Goal: Information Seeking & Learning: Learn about a topic

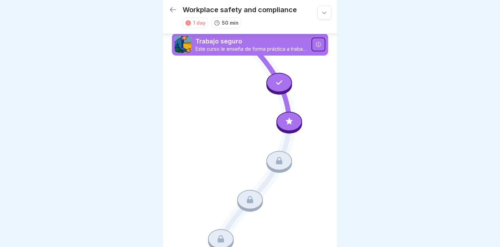
click at [272, 43] on p "Trabajo seguro" at bounding box center [251, 41] width 112 height 9
click at [274, 33] on div "Workplace safety and compliance 1 day 50 min" at bounding box center [250, 17] width 174 height 34
click at [274, 41] on p "Trabajo seguro" at bounding box center [251, 41] width 112 height 9
click at [315, 43] on icon at bounding box center [318, 45] width 6 height 6
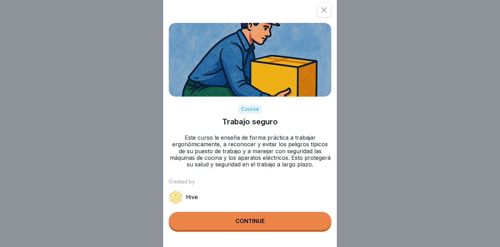
click at [268, 230] on button "Continue" at bounding box center [250, 221] width 162 height 18
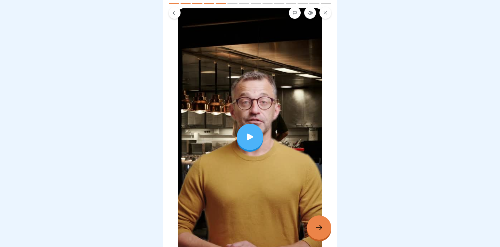
scroll to position [53, 0]
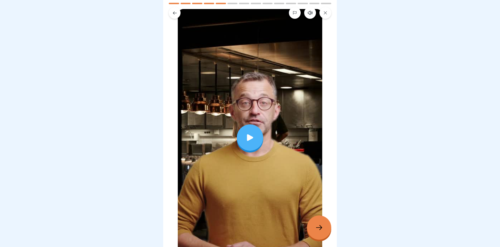
click at [319, 245] on div "Cambie regularmente de carga" at bounding box center [250, 120] width 160 height 292
click at [319, 239] on div at bounding box center [319, 227] width 24 height 24
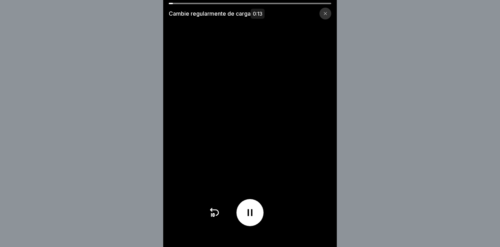
scroll to position [5, 0]
click at [306, 3] on div at bounding box center [250, 3] width 162 height 1
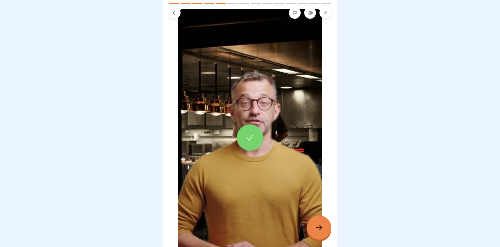
click at [317, 218] on div at bounding box center [319, 227] width 24 height 24
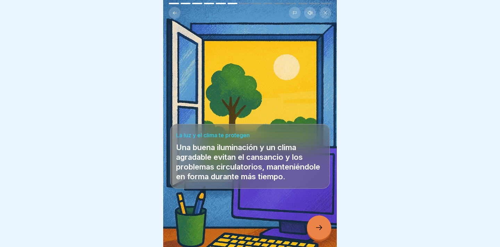
click at [317, 222] on div at bounding box center [319, 227] width 24 height 24
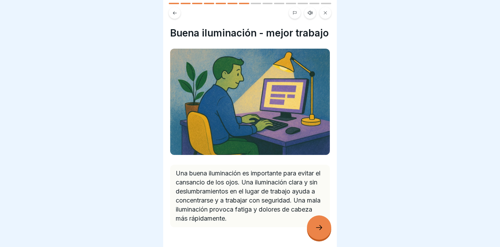
click at [318, 224] on icon at bounding box center [319, 227] width 8 height 8
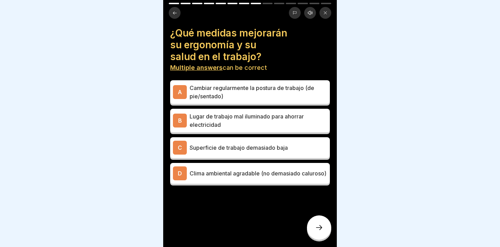
click at [279, 93] on p "Cambiar regularmente la postura de trabajo (de pie/sentado)" at bounding box center [257, 92] width 137 height 17
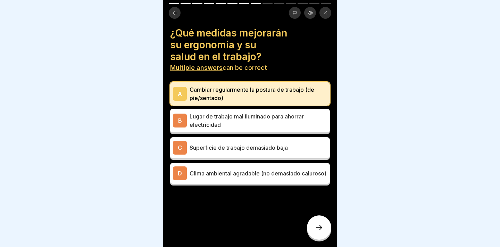
click at [255, 163] on div "D Clima ambiental agradable (no demasiado caluroso)" at bounding box center [250, 173] width 160 height 21
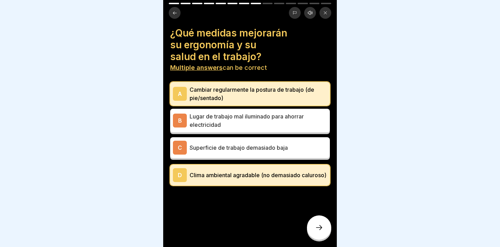
click at [314, 215] on div at bounding box center [250, 206] width 160 height 42
click at [314, 219] on div at bounding box center [319, 227] width 24 height 24
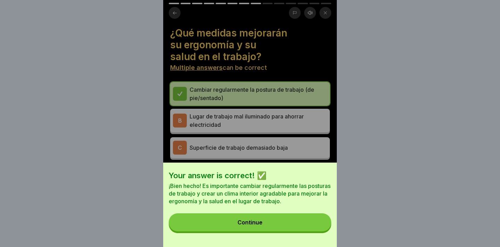
click at [302, 227] on button "Continue" at bounding box center [250, 222] width 162 height 18
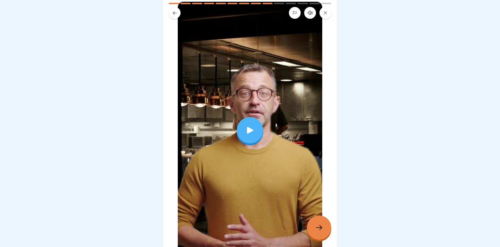
scroll to position [95, 0]
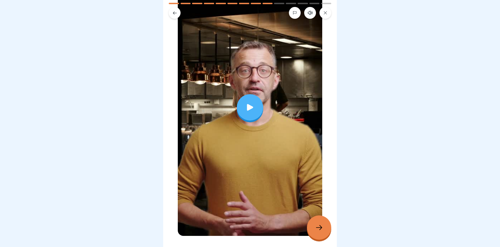
click at [249, 111] on icon at bounding box center [250, 107] width 10 height 10
click at [316, 234] on div at bounding box center [319, 227] width 24 height 24
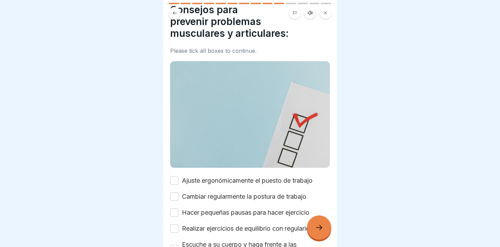
scroll to position [50, 0]
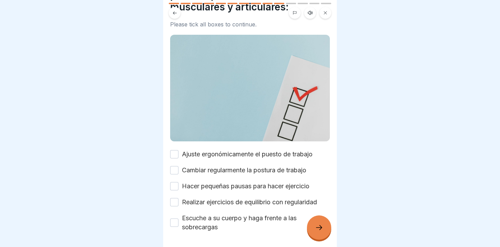
click at [173, 150] on button "Ajuste ergonómicamente el puesto de trabajo" at bounding box center [174, 154] width 8 height 8
click at [176, 166] on button "Cambiar regularmente la postura de trabajo" at bounding box center [174, 170] width 8 height 8
click at [176, 182] on button "Hacer pequeñas pausas para hacer ejercicio" at bounding box center [174, 186] width 8 height 8
click at [329, 233] on div at bounding box center [319, 227] width 24 height 24
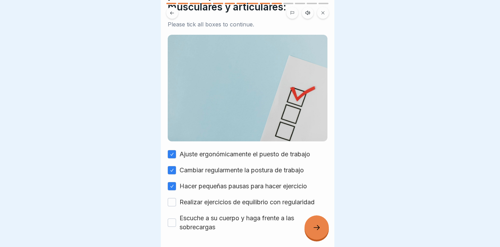
scroll to position [0, 0]
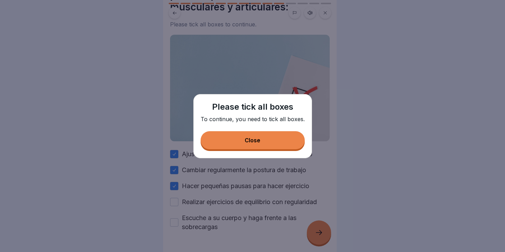
click at [283, 144] on button "Close" at bounding box center [253, 140] width 104 height 18
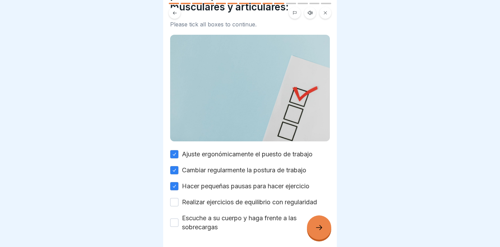
click at [176, 200] on button "Realizar ejercicios de equilibrio con regularidad" at bounding box center [174, 202] width 8 height 8
click at [175, 218] on button "Escuche a su cuerpo y haga frente a las sobrecargas" at bounding box center [174, 222] width 8 height 8
click at [331, 234] on div "Consejos para prevenir problemas musculares y articulares: Please tick all boxe…" at bounding box center [250, 123] width 174 height 247
click at [308, 231] on div at bounding box center [319, 227] width 24 height 24
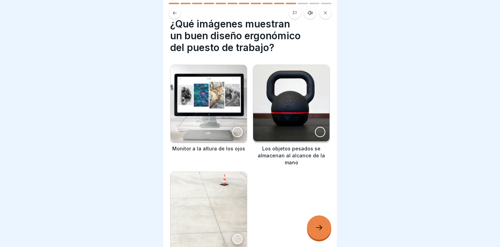
scroll to position [11, 0]
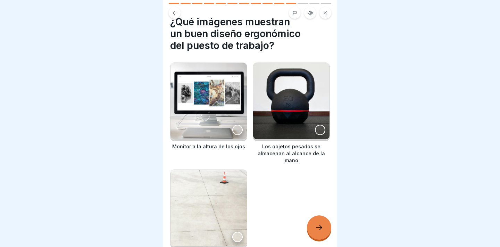
click at [233, 125] on div at bounding box center [237, 130] width 10 height 10
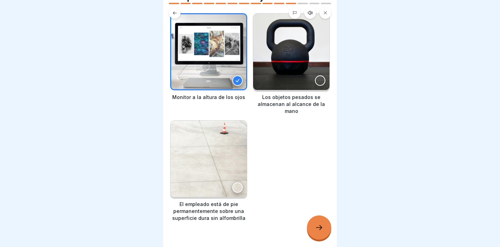
scroll to position [61, 0]
click at [232, 182] on div at bounding box center [237, 187] width 10 height 10
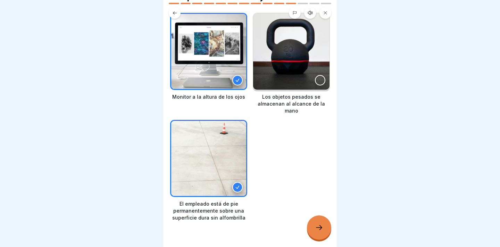
click at [232, 182] on div at bounding box center [237, 187] width 10 height 10
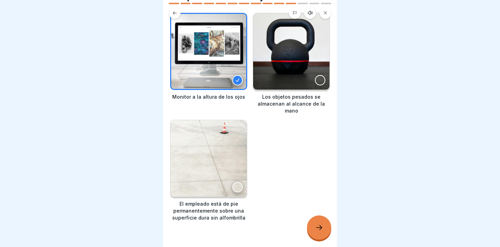
click at [319, 245] on div at bounding box center [250, 242] width 160 height 42
click at [319, 239] on div at bounding box center [319, 227] width 24 height 24
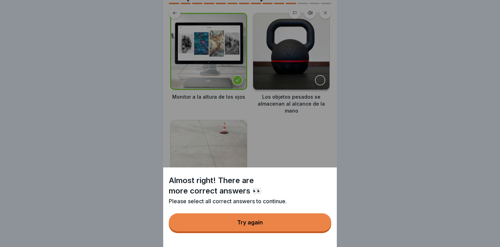
click at [283, 227] on button "Try again" at bounding box center [250, 222] width 162 height 18
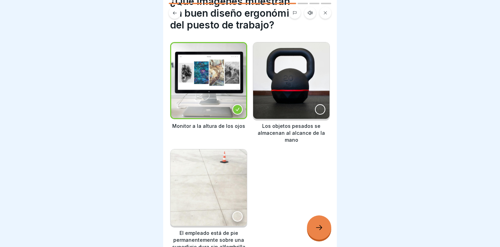
scroll to position [0, 0]
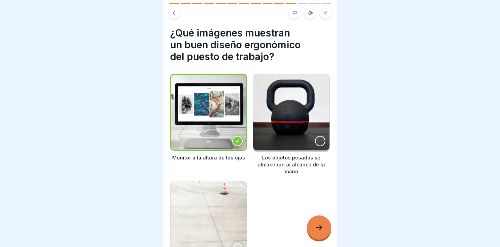
click at [309, 143] on img at bounding box center [291, 112] width 76 height 76
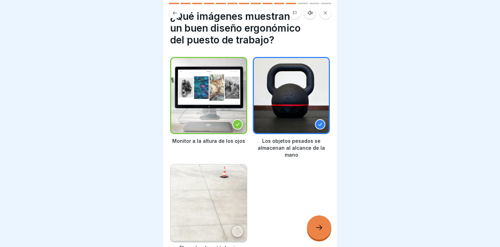
scroll to position [22, 0]
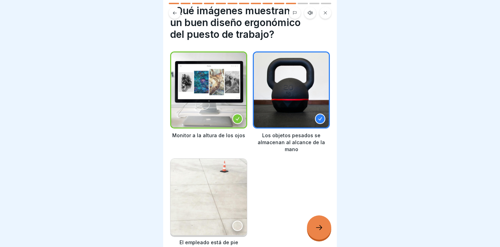
click at [318, 231] on icon at bounding box center [319, 227] width 8 height 8
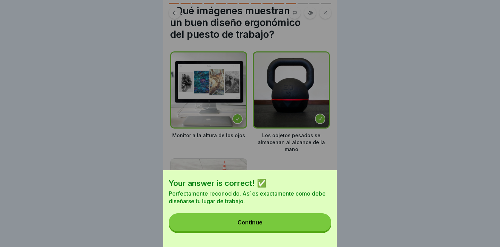
click at [297, 231] on button "Continue" at bounding box center [250, 222] width 162 height 18
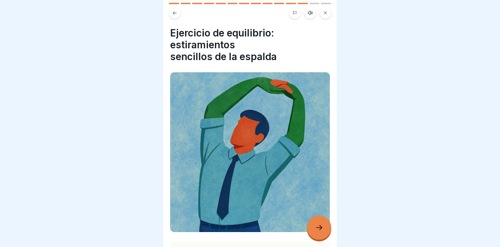
scroll to position [40, 0]
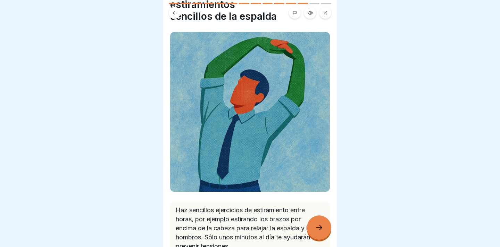
click at [313, 234] on div at bounding box center [319, 227] width 24 height 24
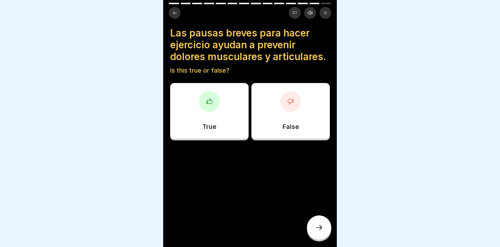
click at [221, 131] on div "True" at bounding box center [209, 111] width 78 height 56
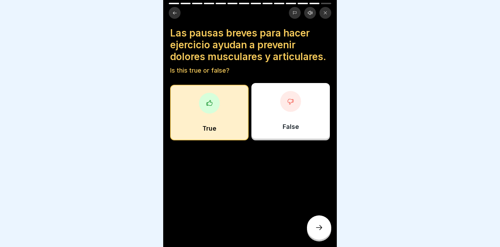
click at [318, 223] on div at bounding box center [319, 227] width 24 height 24
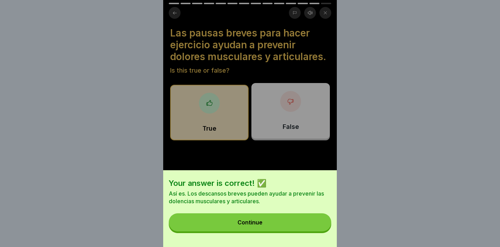
click at [310, 223] on button "Continue" at bounding box center [250, 222] width 162 height 18
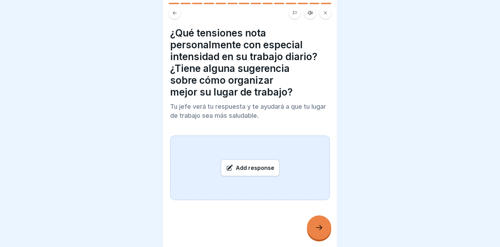
click at [237, 172] on div "Add response" at bounding box center [250, 167] width 59 height 17
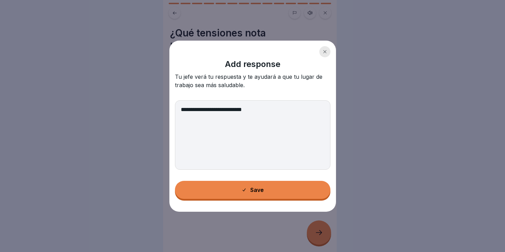
type textarea "**********"
click at [276, 200] on div "**********" at bounding box center [252, 126] width 167 height 171
click at [276, 183] on button "Save" at bounding box center [252, 190] width 155 height 18
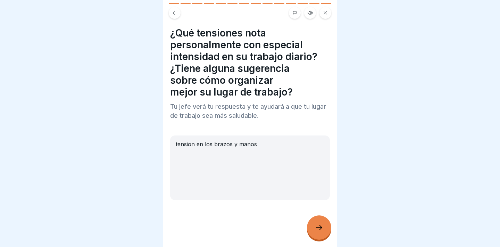
click at [317, 231] on icon at bounding box center [319, 227] width 8 height 8
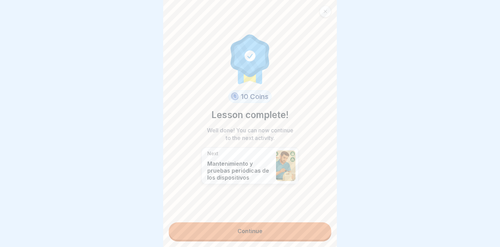
click at [237, 179] on p "Mantenimiento y pruebas periódicas de los dispositivos" at bounding box center [239, 170] width 65 height 21
click at [242, 156] on p "Next" at bounding box center [239, 153] width 65 height 6
click at [256, 229] on link "Continue" at bounding box center [250, 230] width 162 height 17
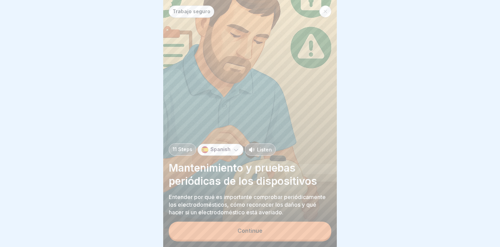
scroll to position [5, 0]
click at [245, 226] on button "Continue" at bounding box center [250, 230] width 162 height 18
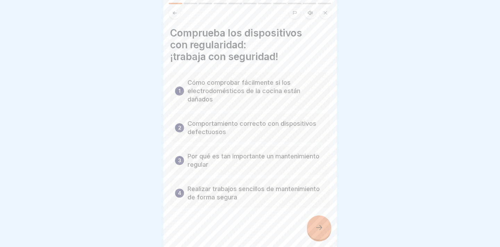
click at [250, 185] on p "Realizar trabajos sencillos de mantenimiento de forma segura" at bounding box center [255, 193] width 137 height 17
click at [311, 217] on div at bounding box center [250, 229] width 160 height 42
click at [312, 225] on div at bounding box center [319, 227] width 24 height 24
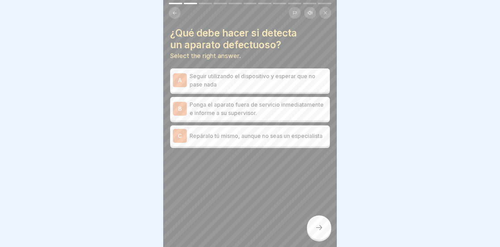
click at [277, 108] on p "Ponga el aparato fuera de servicio inmediatamente e informe a su supervisor." at bounding box center [257, 108] width 137 height 17
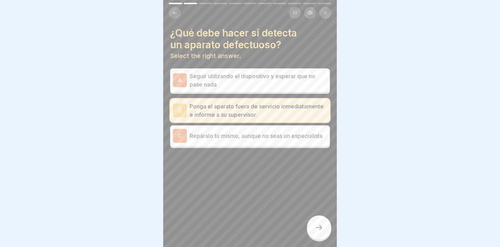
click at [315, 227] on icon at bounding box center [319, 227] width 8 height 8
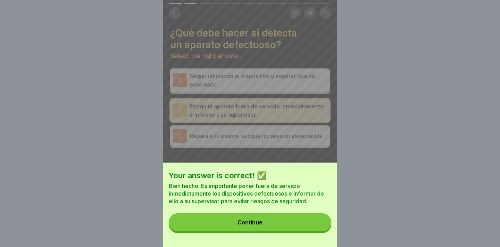
click at [308, 226] on button "Continue" at bounding box center [250, 222] width 162 height 18
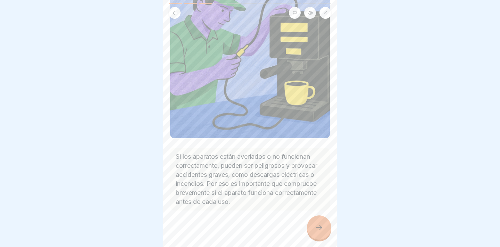
scroll to position [70, 0]
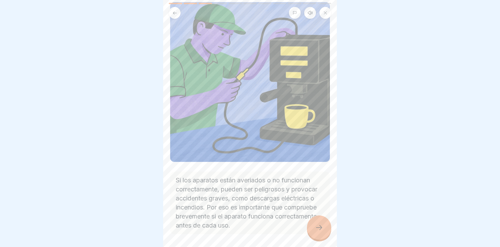
click at [321, 238] on div at bounding box center [319, 227] width 24 height 24
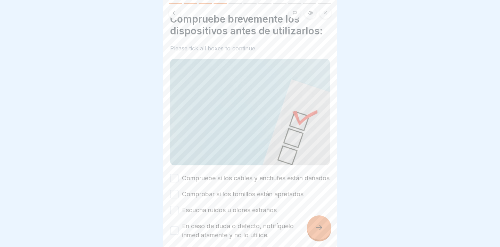
scroll to position [42, 0]
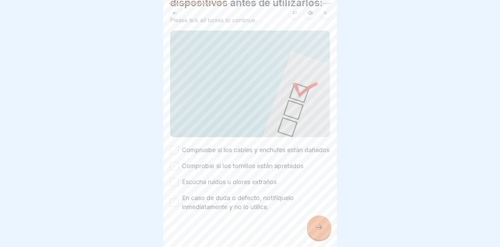
click at [177, 146] on button "Compruebe si los cables y enchufes están dañados" at bounding box center [174, 150] width 8 height 8
click at [177, 162] on button "Comprobar si los tornillos están apretados" at bounding box center [174, 166] width 8 height 8
click at [173, 185] on button "Escucha ruidos u olores extraños" at bounding box center [174, 182] width 8 height 8
click at [173, 203] on button "En caso de duda o defecto, notifíquelo inmediatamente y no lo utilice." at bounding box center [174, 202] width 8 height 8
click at [304, 236] on div at bounding box center [250, 232] width 160 height 42
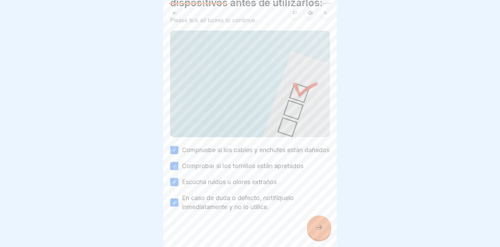
click at [305, 233] on div at bounding box center [250, 232] width 160 height 42
click at [318, 229] on icon at bounding box center [319, 227] width 8 height 8
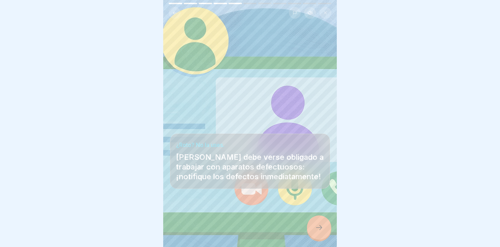
scroll to position [4, 0]
click at [329, 227] on div at bounding box center [319, 227] width 24 height 24
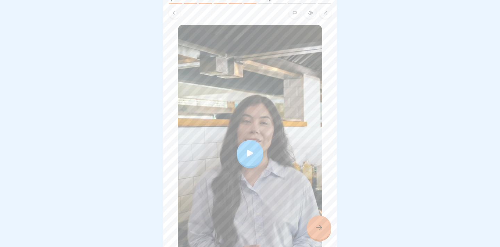
scroll to position [116, 0]
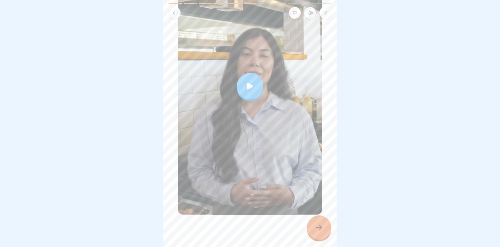
click at [244, 73] on div at bounding box center [250, 86] width 26 height 26
click at [319, 230] on icon at bounding box center [319, 227] width 8 height 8
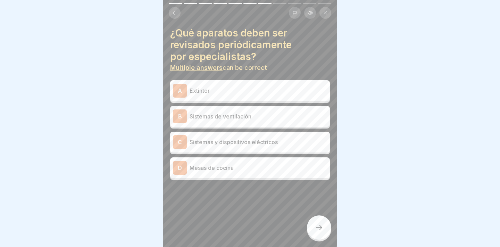
click at [268, 142] on div "C Sistemas y dispositivos eléctricos" at bounding box center [250, 142] width 154 height 14
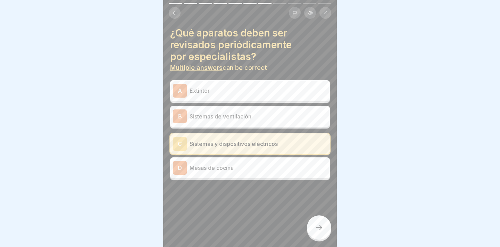
click at [268, 112] on p "Sistemas de ventilación" at bounding box center [257, 116] width 137 height 8
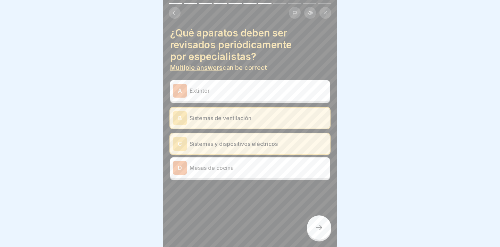
click at [265, 90] on p "Extintor" at bounding box center [257, 90] width 137 height 8
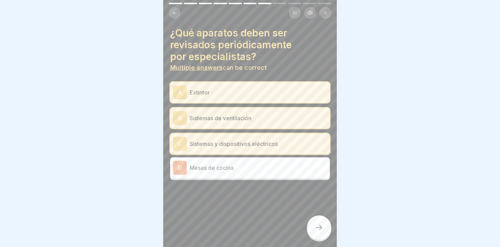
click at [319, 223] on div at bounding box center [319, 227] width 24 height 24
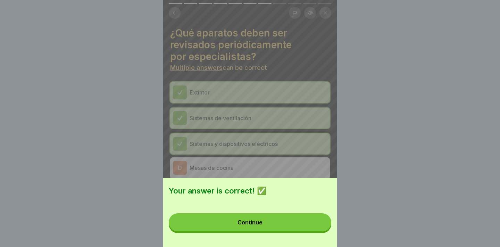
click at [304, 220] on button "Continue" at bounding box center [250, 222] width 162 height 18
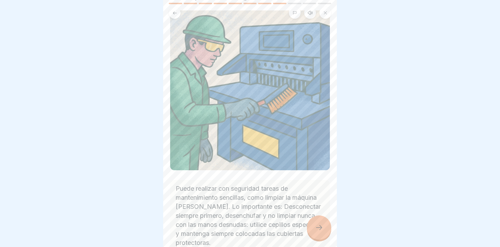
scroll to position [69, 0]
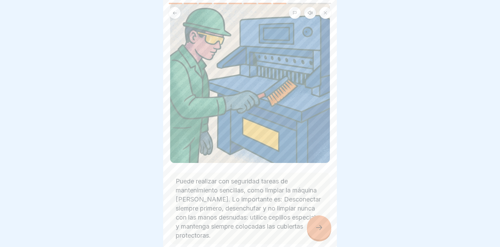
click at [328, 242] on div "Realice usted mismo el mantenimiento sencillo - Limpie con seguridad Puede real…" at bounding box center [250, 123] width 174 height 247
click at [325, 238] on div at bounding box center [319, 227] width 24 height 24
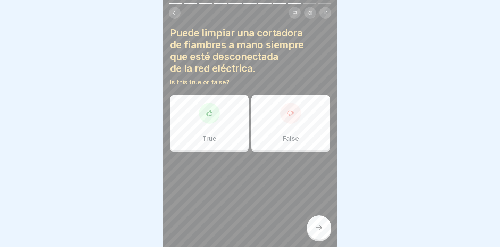
click at [228, 138] on div "True" at bounding box center [209, 123] width 78 height 56
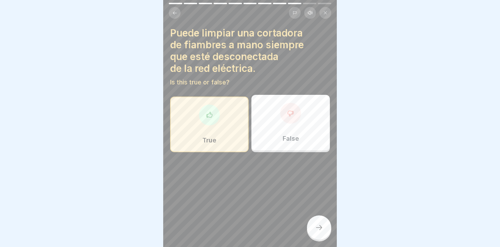
click at [317, 220] on div at bounding box center [319, 227] width 24 height 24
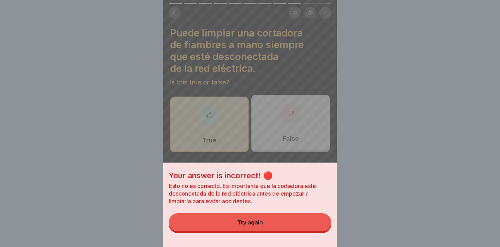
click at [252, 225] on div "Try again" at bounding box center [250, 222] width 26 height 6
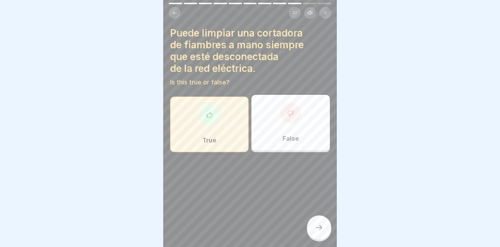
click at [269, 136] on div "False" at bounding box center [290, 123] width 78 height 56
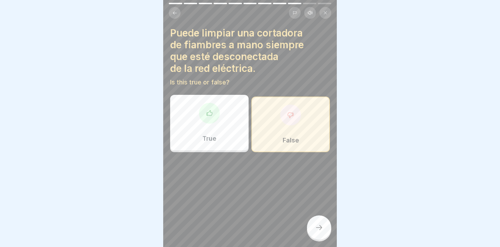
click at [314, 228] on div at bounding box center [319, 227] width 24 height 24
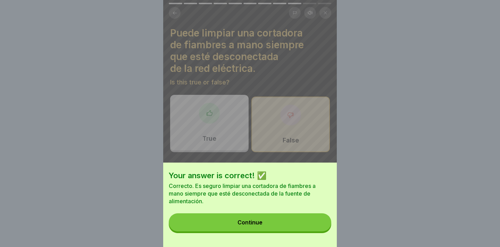
click at [314, 228] on button "Continue" at bounding box center [250, 222] width 162 height 18
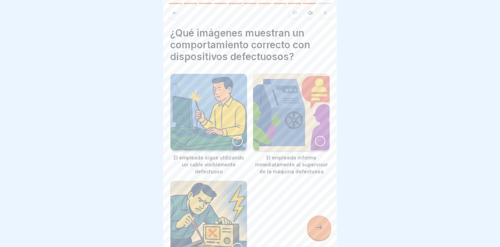
scroll to position [5, 0]
click at [288, 133] on img at bounding box center [291, 112] width 76 height 76
click at [321, 227] on icon at bounding box center [319, 227] width 8 height 8
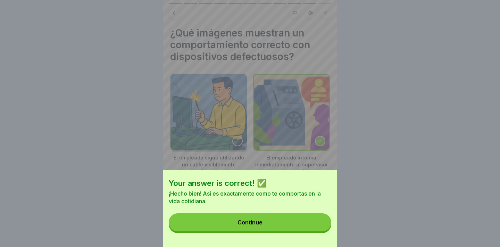
click at [319, 231] on button "Continue" at bounding box center [250, 222] width 162 height 18
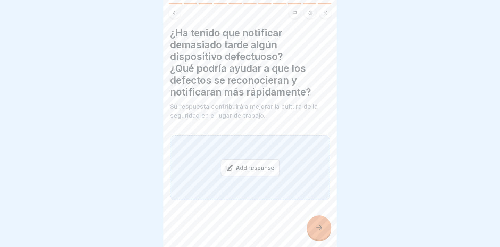
click at [260, 163] on div "Add response" at bounding box center [250, 167] width 59 height 17
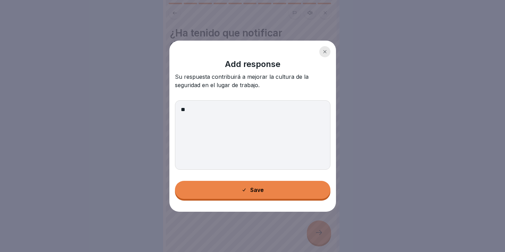
type textarea "**"
click at [252, 190] on div "Save" at bounding box center [252, 190] width 23 height 6
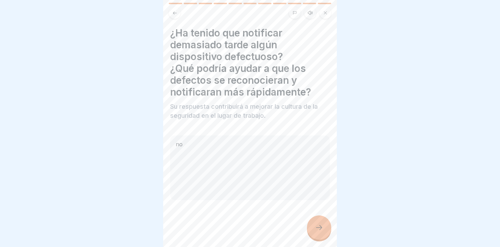
click at [323, 231] on icon at bounding box center [319, 227] width 8 height 8
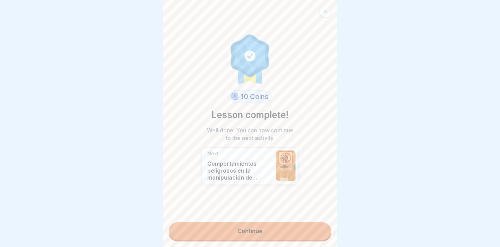
click at [310, 230] on link "Continue" at bounding box center [250, 230] width 162 height 17
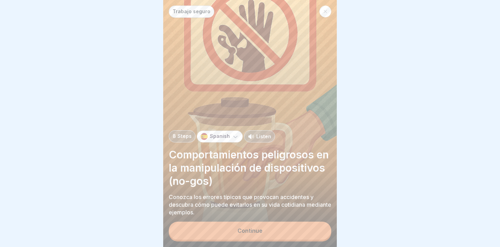
scroll to position [5, 0]
click at [260, 241] on div "Continue" at bounding box center [250, 231] width 162 height 20
click at [260, 233] on div "Continue" at bounding box center [249, 230] width 25 height 6
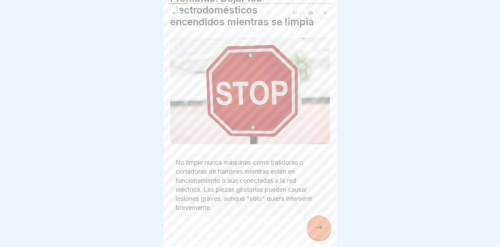
scroll to position [42, 0]
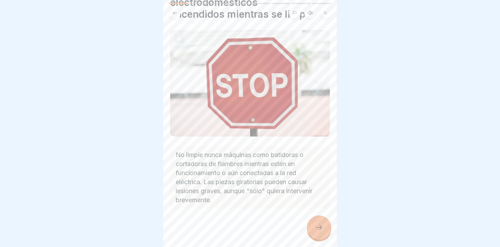
click at [314, 231] on div at bounding box center [319, 227] width 24 height 24
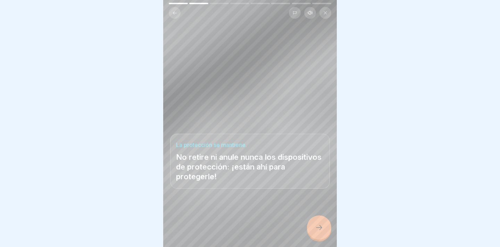
click at [314, 231] on div at bounding box center [319, 227] width 24 height 24
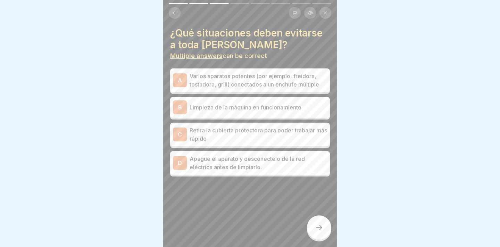
click at [270, 81] on p "Varios aparatos potentes (por ejemplo, freidora, tostadora, grill) conectados a…" at bounding box center [257, 80] width 137 height 17
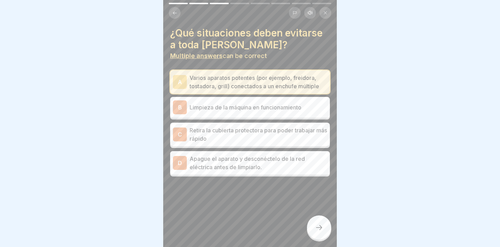
click at [264, 104] on p "Limpieza de la máquina en funcionamiento" at bounding box center [257, 107] width 137 height 8
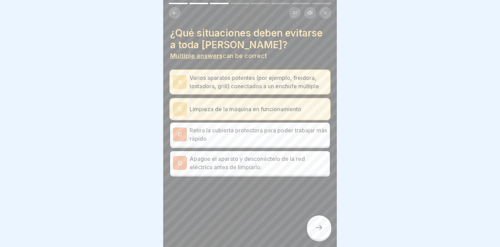
click at [328, 224] on div at bounding box center [319, 227] width 24 height 24
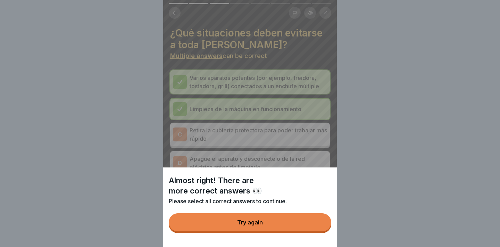
click at [322, 227] on button "Try again" at bounding box center [250, 222] width 162 height 18
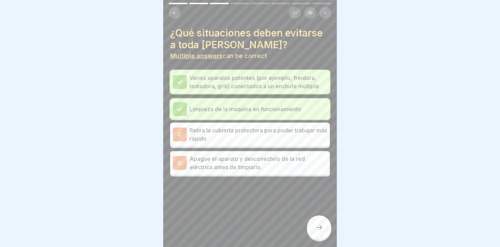
click at [289, 166] on div "D Apague el aparato y desconéctelo de la red eléctrica antes de limpiarlo." at bounding box center [250, 163] width 160 height 24
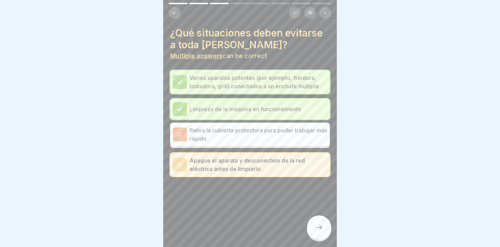
click at [315, 226] on icon at bounding box center [319, 227] width 8 height 8
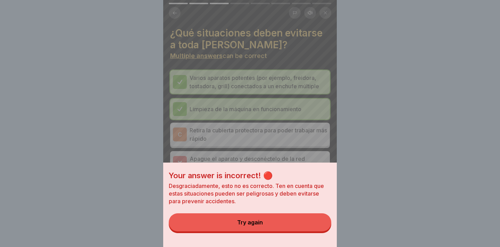
click at [306, 228] on button "Try again" at bounding box center [250, 222] width 162 height 18
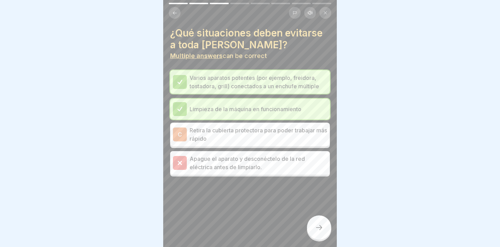
click at [272, 134] on p "Retira la cubierta protectora para poder trabajar más rápido" at bounding box center [257, 134] width 137 height 17
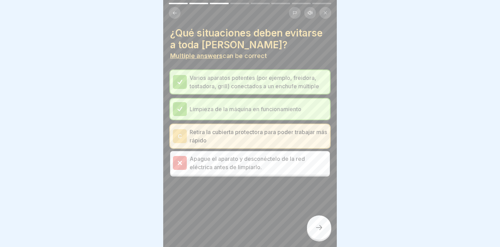
click at [271, 158] on p "Apague el aparato y desconéctelo de la red eléctrica antes de limpiarlo." at bounding box center [257, 162] width 137 height 17
click at [314, 225] on div at bounding box center [319, 227] width 24 height 24
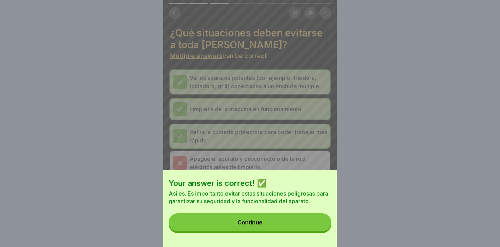
click at [297, 222] on button "Continue" at bounding box center [250, 222] width 162 height 18
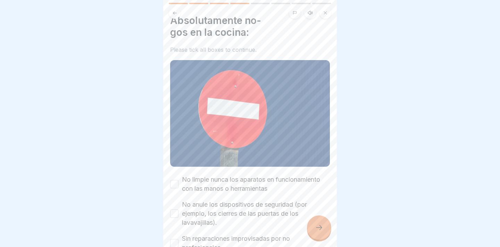
scroll to position [43, 0]
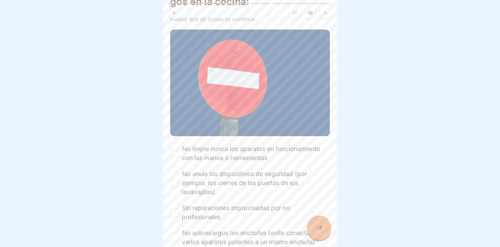
click at [240, 144] on label "No limpie nunca los aparatos en funcionamiento con las manos o herramientas" at bounding box center [256, 153] width 148 height 18
click at [178, 149] on button "No limpie nunca los aparatos en funcionamiento con las manos o herramientas" at bounding box center [174, 153] width 8 height 8
click at [230, 169] on label "No anule los dispositivos de seguridad (por ejemplo, los cierres de las puertas…" at bounding box center [256, 182] width 148 height 27
click at [178, 179] on button "No anule los dispositivos de seguridad (por ejemplo, los cierres de las puertas…" at bounding box center [174, 183] width 8 height 8
click at [226, 203] on label "Sin reparaciones improvisadas por no profesionales" at bounding box center [256, 212] width 148 height 18
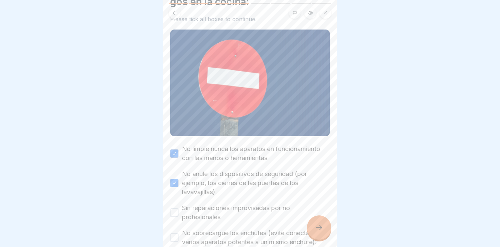
click at [178, 208] on button "Sin reparaciones improvisadas por no profesionales" at bounding box center [174, 212] width 8 height 8
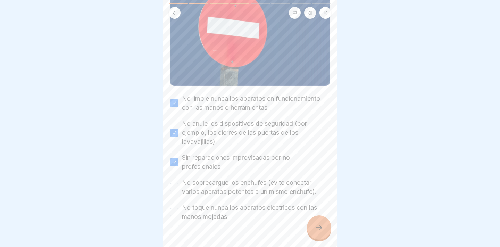
scroll to position [106, 0]
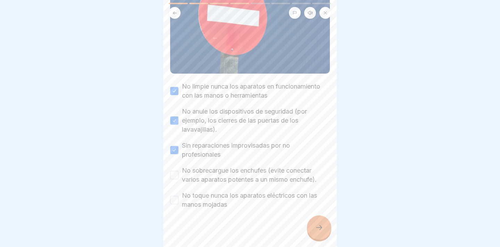
click at [221, 173] on label "No sobrecargue los enchufes (evite conectar varios aparatos potentes a un mismo…" at bounding box center [256, 175] width 148 height 18
click at [178, 173] on button "No sobrecargue los enchufes (evite conectar varios aparatos potentes a un mismo…" at bounding box center [174, 175] width 8 height 8
click at [221, 191] on label "No toque nunca los aparatos eléctricos con las manos mojadas" at bounding box center [256, 200] width 148 height 18
click at [178, 196] on button "No toque nunca los aparatos eléctricos con las manos mojadas" at bounding box center [174, 200] width 8 height 8
click at [329, 230] on div at bounding box center [319, 227] width 24 height 24
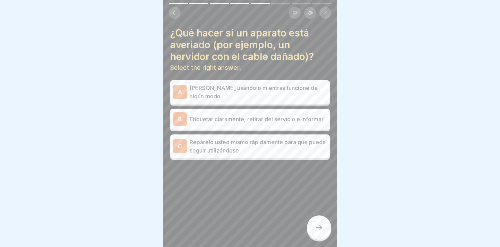
click at [285, 102] on div "A Sigue usándolo mientras funcione de algún modo. B Etiquetar claramente, retir…" at bounding box center [250, 121] width 160 height 78
click at [285, 115] on p "Etiquetar claramente, retirar del servicio e informar" at bounding box center [257, 119] width 137 height 8
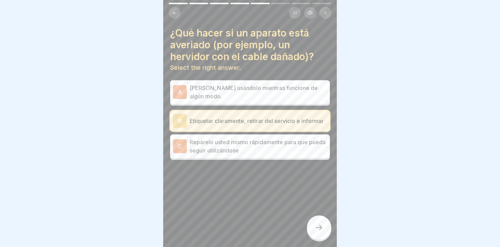
click at [311, 225] on div at bounding box center [319, 227] width 24 height 24
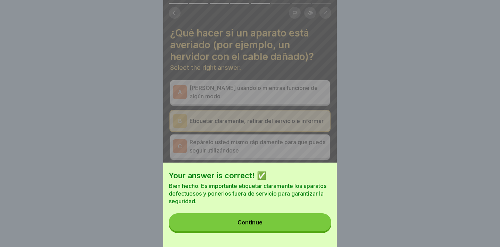
click at [300, 218] on div "Your answer is correct! ✅ Bien hecho. Es importante etiquetar claramente los ap…" at bounding box center [250, 204] width 174 height 84
click at [301, 226] on button "Continue" at bounding box center [250, 222] width 162 height 18
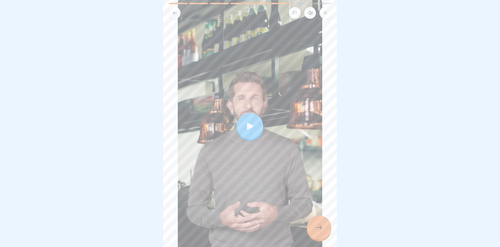
scroll to position [100, 0]
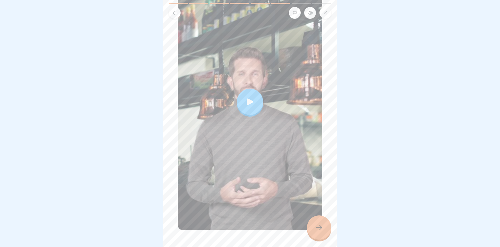
click at [240, 91] on div at bounding box center [250, 102] width 26 height 26
click at [329, 227] on div at bounding box center [319, 227] width 24 height 24
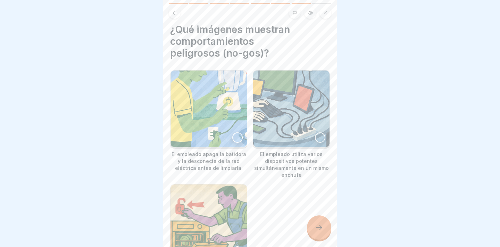
scroll to position [3, 0]
click at [286, 116] on img at bounding box center [291, 109] width 76 height 76
click at [323, 234] on div at bounding box center [319, 227] width 24 height 24
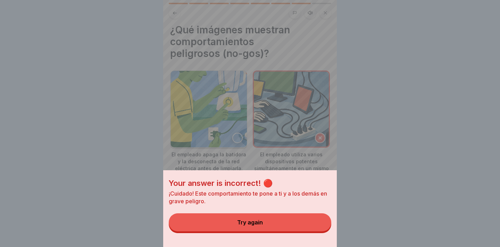
click at [310, 231] on button "Try again" at bounding box center [250, 222] width 162 height 18
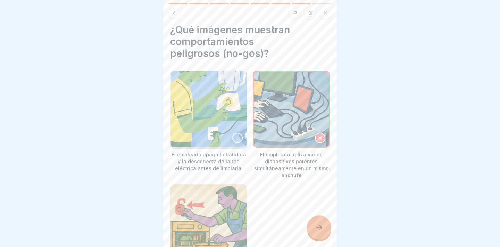
click at [283, 122] on img at bounding box center [291, 108] width 75 height 75
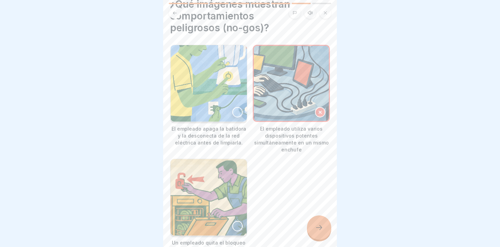
scroll to position [35, 0]
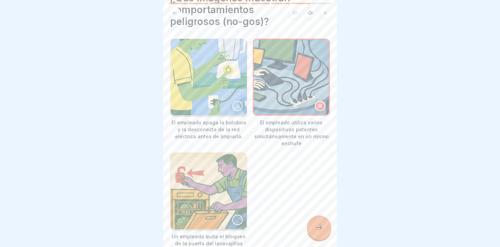
click at [219, 200] on img at bounding box center [208, 191] width 76 height 76
click at [313, 234] on div at bounding box center [319, 227] width 24 height 24
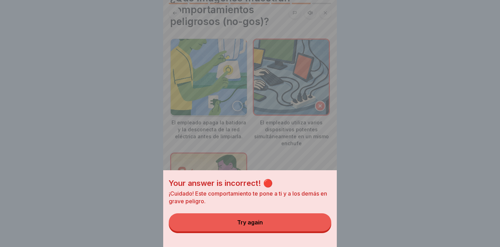
click at [301, 230] on button "Try again" at bounding box center [250, 222] width 162 height 18
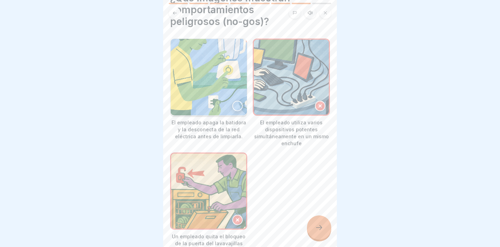
click at [302, 105] on img at bounding box center [291, 77] width 75 height 75
click at [308, 221] on div "Trabajo seguro 8 Steps Spanish Listen Comportamientos peligrosos en la manipula…" at bounding box center [250, 123] width 174 height 247
click at [309, 98] on img at bounding box center [291, 77] width 75 height 75
click at [319, 104] on icon at bounding box center [320, 105] width 3 height 3
click at [224, 99] on img at bounding box center [208, 77] width 76 height 76
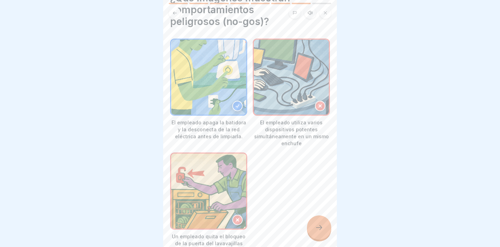
scroll to position [0, 0]
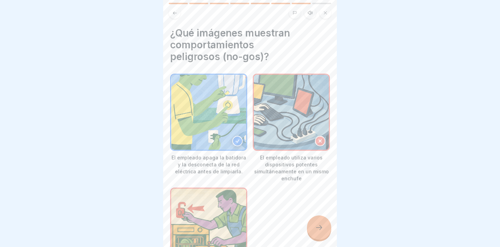
click at [324, 233] on div at bounding box center [319, 227] width 24 height 24
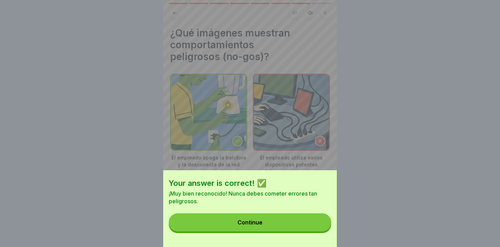
click at [324, 231] on button "Continue" at bounding box center [250, 222] width 162 height 18
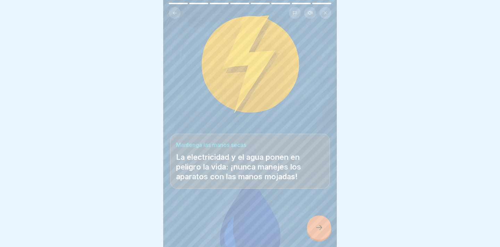
click at [324, 233] on div at bounding box center [319, 227] width 24 height 24
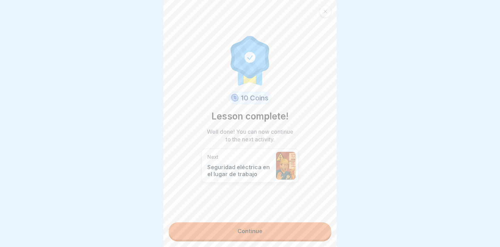
click at [289, 226] on link "Continue" at bounding box center [250, 230] width 162 height 17
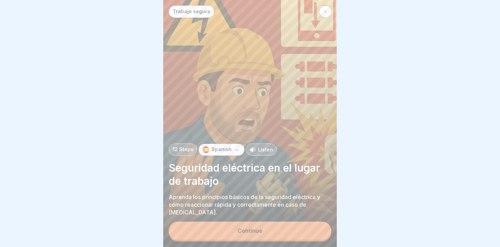
scroll to position [5, 0]
click at [256, 227] on button "Continue" at bounding box center [250, 230] width 162 height 18
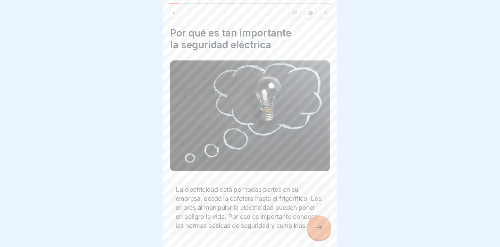
scroll to position [35, 0]
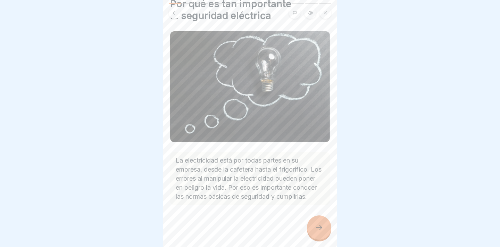
click at [315, 235] on div at bounding box center [319, 227] width 24 height 24
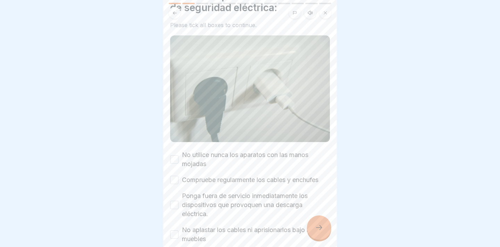
scroll to position [47, 0]
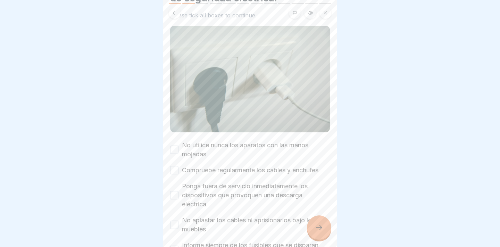
click at [259, 143] on label "No utilice nunca los aparatos con las manos mojadas" at bounding box center [256, 150] width 148 height 18
click at [178, 145] on button "No utilice nunca los aparatos con las manos mojadas" at bounding box center [174, 149] width 8 height 8
click at [249, 167] on div "No utilice nunca los aparatos con las manos mojadas Compruebe regularmente los …" at bounding box center [250, 200] width 160 height 118
click at [252, 182] on label "Ponga fuera de servicio inmediatamente los dispositivos que provoquen una desca…" at bounding box center [256, 195] width 148 height 27
click at [178, 191] on button "Ponga fuera de servicio inmediatamente los dispositivos que provoquen una desca…" at bounding box center [174, 195] width 8 height 8
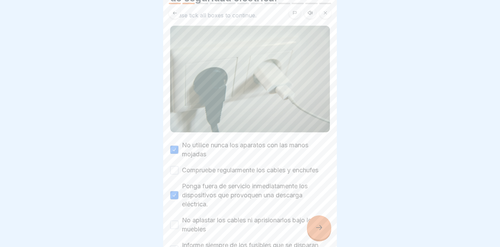
click at [182, 166] on label "Compruebe regularmente los cables y enchufes" at bounding box center [250, 170] width 136 height 9
click at [178, 166] on button "Compruebe regularmente los cables y enchufes" at bounding box center [174, 170] width 8 height 8
click at [179, 218] on div "No aplastar los cables ni aprisionarlos bajo los muebles" at bounding box center [250, 225] width 160 height 18
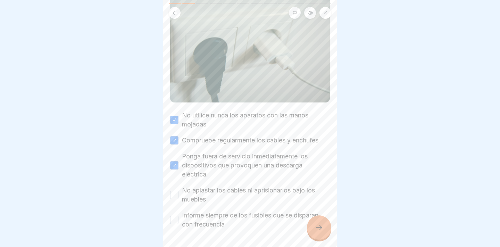
scroll to position [78, 0]
click at [173, 189] on button "No aplastar los cables ni aprisionarlos bajo los muebles" at bounding box center [174, 193] width 8 height 8
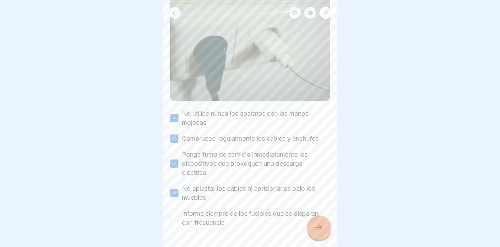
click at [178, 209] on div "Informe siempre de los fusibles que se disparan con frecuencia" at bounding box center [250, 218] width 160 height 18
click at [177, 214] on button "Informe siempre de los fusibles que se disparan con frecuencia" at bounding box center [174, 218] width 8 height 8
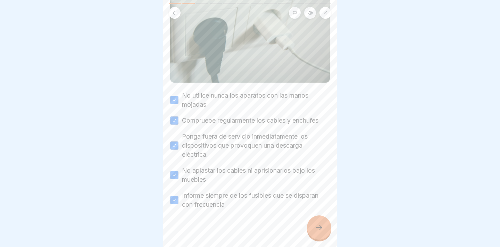
click at [320, 235] on div at bounding box center [319, 227] width 24 height 24
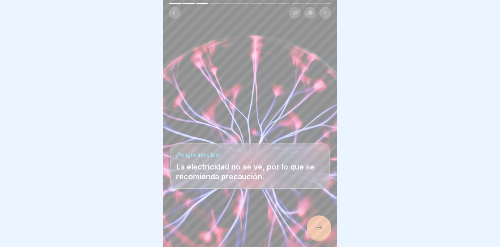
click at [321, 230] on icon at bounding box center [319, 227] width 8 height 8
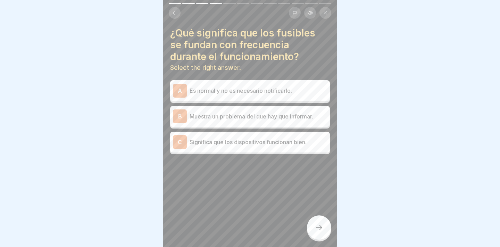
click at [290, 118] on div "B Muestra un problema del que hay que informar." at bounding box center [250, 116] width 160 height 21
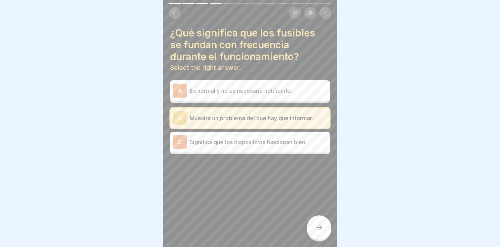
click at [316, 223] on div at bounding box center [319, 227] width 24 height 24
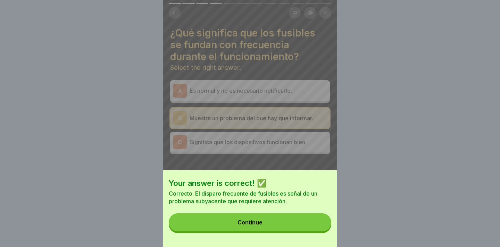
click at [311, 222] on button "Continue" at bounding box center [250, 222] width 162 height 18
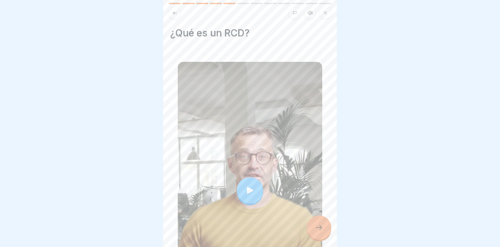
click at [256, 192] on div at bounding box center [250, 190] width 26 height 26
click at [323, 232] on div at bounding box center [319, 227] width 24 height 24
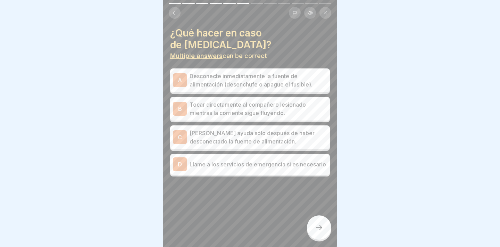
click at [323, 232] on div at bounding box center [319, 227] width 24 height 24
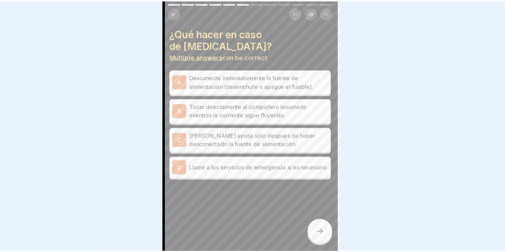
scroll to position [0, 0]
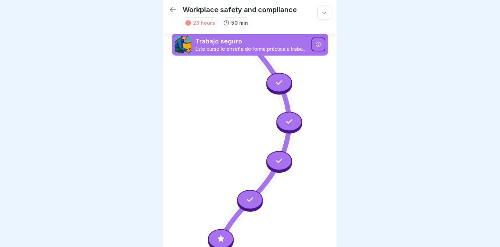
click at [249, 47] on p "Este curso le enseña de forma práctica a trabajar ergonómicamente, a reconocer …" at bounding box center [251, 49] width 112 height 6
click at [253, 46] on p "Este curso le enseña de forma práctica a trabajar ergonómicamente, a reconocer …" at bounding box center [251, 49] width 112 height 6
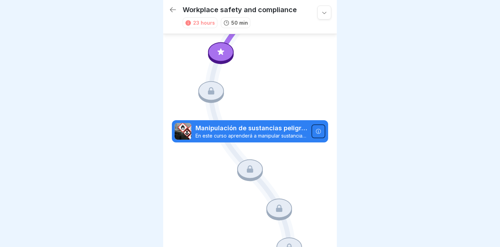
scroll to position [152, 0]
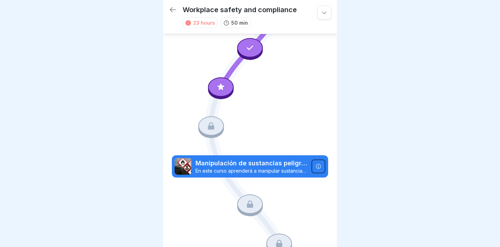
click at [220, 84] on icon at bounding box center [220, 86] width 9 height 9
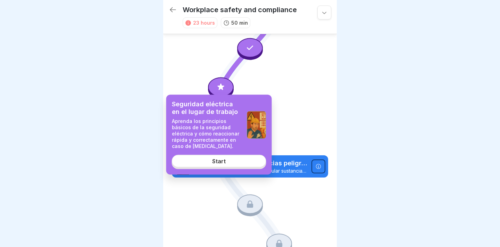
click at [219, 163] on div "Start" at bounding box center [219, 161] width 14 height 6
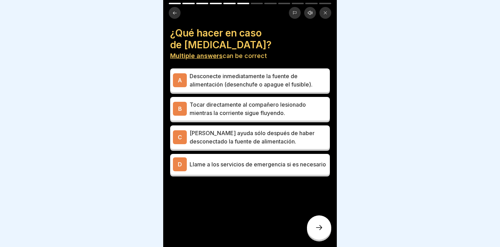
click at [251, 83] on p "Desconecte inmediatamente la fuente de alimentación (desenchufe o apague el fus…" at bounding box center [257, 80] width 137 height 17
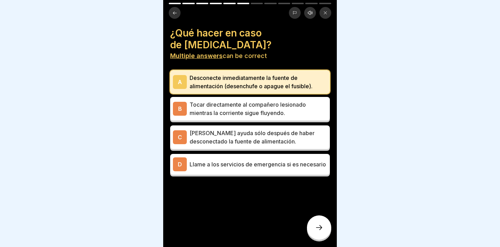
click at [235, 131] on p "[PERSON_NAME] ayuda sólo después de haber desconectado la fuente de alimentació…" at bounding box center [257, 137] width 137 height 17
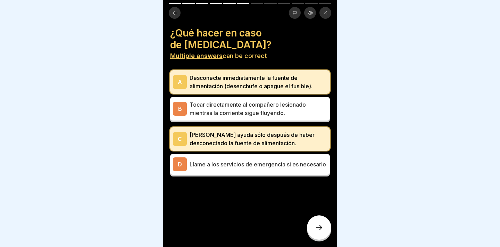
click at [291, 168] on p "Llame a los servicios de emergencia si es necesario" at bounding box center [257, 164] width 137 height 8
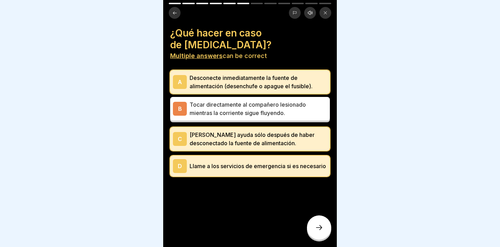
click at [321, 231] on icon at bounding box center [319, 227] width 8 height 8
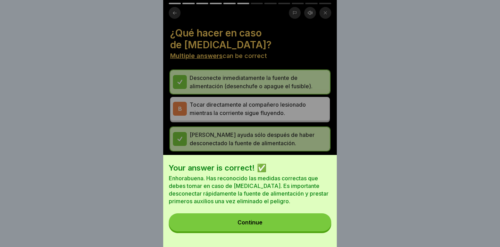
click at [309, 231] on button "Continue" at bounding box center [250, 222] width 162 height 18
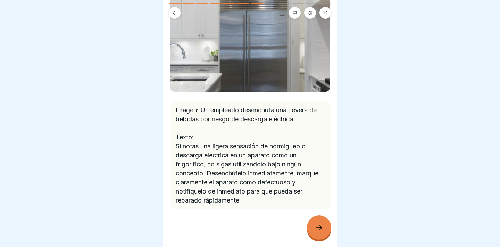
scroll to position [5, 0]
click at [315, 223] on div at bounding box center [319, 227] width 24 height 24
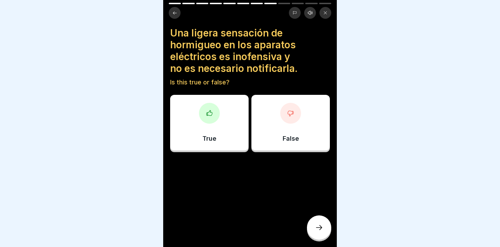
scroll to position [1, 0]
click at [292, 115] on div at bounding box center [290, 113] width 21 height 21
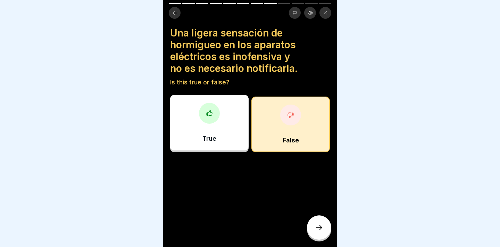
click at [317, 231] on icon at bounding box center [319, 227] width 8 height 8
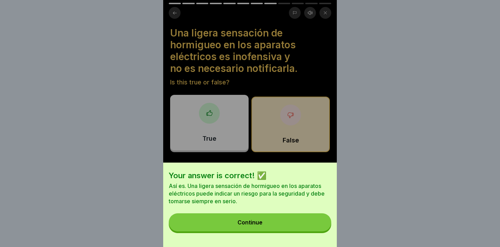
click at [290, 231] on button "Continue" at bounding box center [250, 222] width 162 height 18
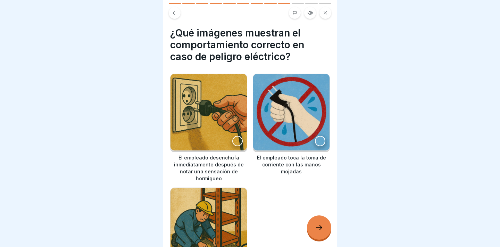
click at [199, 108] on img at bounding box center [208, 112] width 76 height 76
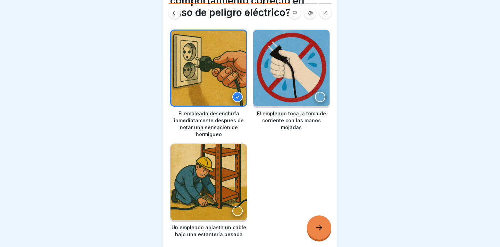
scroll to position [49, 0]
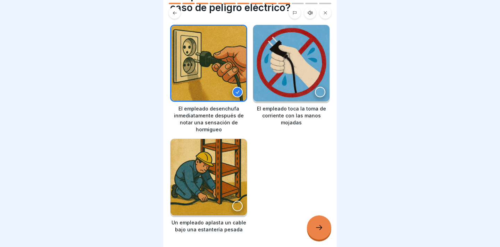
click at [317, 230] on icon at bounding box center [319, 227] width 8 height 8
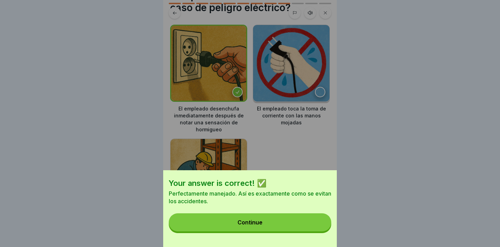
click at [300, 231] on button "Continue" at bounding box center [250, 222] width 162 height 18
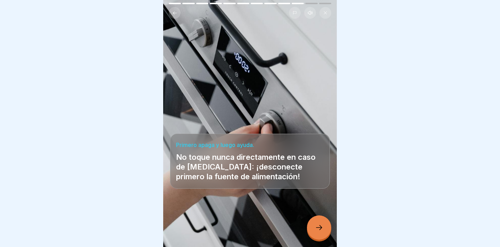
scroll to position [3, 0]
click at [319, 231] on icon at bounding box center [319, 227] width 8 height 8
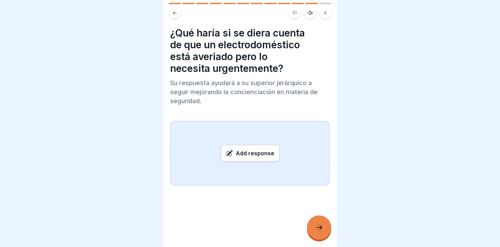
click at [295, 143] on div "Add response" at bounding box center [250, 153] width 160 height 65
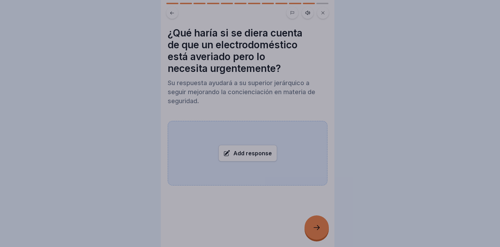
scroll to position [0, 0]
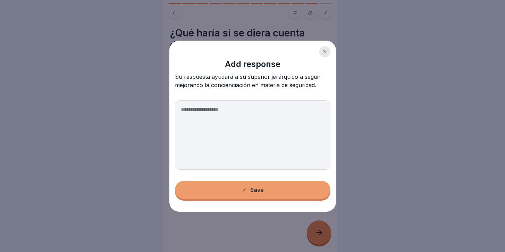
type textarea "*"
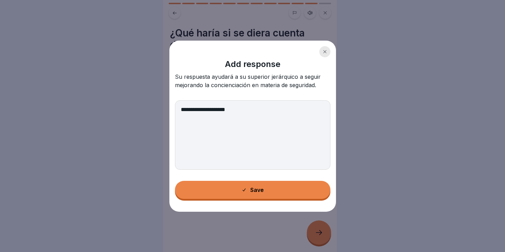
type textarea "**********"
click at [293, 190] on button "Save" at bounding box center [252, 190] width 155 height 18
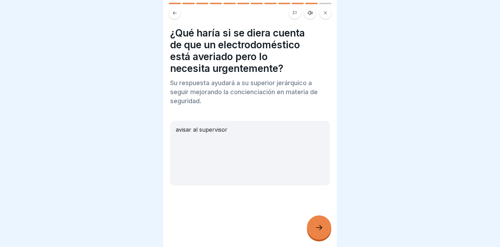
scroll to position [0, 0]
click at [325, 229] on div at bounding box center [319, 227] width 24 height 24
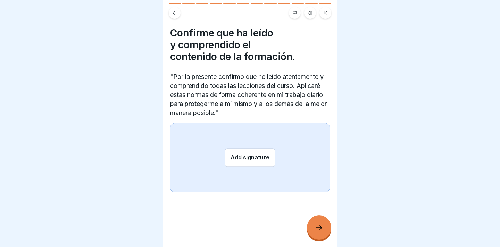
click at [297, 167] on div "Add signature" at bounding box center [250, 157] width 160 height 69
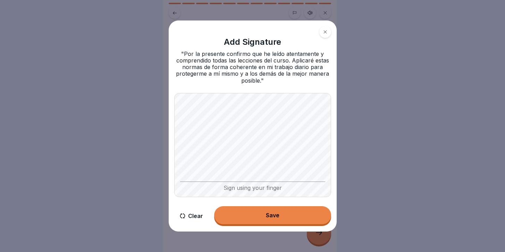
drag, startPoint x: 205, startPoint y: 67, endPoint x: 208, endPoint y: 93, distance: 26.3
click at [208, 93] on div "Add Signature "Por la presente confirmo que he leído atentamente y comprendido …" at bounding box center [253, 125] width 168 height 211
click at [261, 219] on button "Save" at bounding box center [272, 215] width 117 height 18
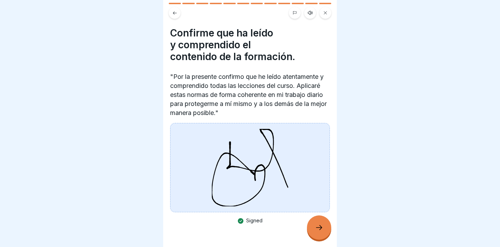
click at [319, 231] on icon at bounding box center [319, 227] width 8 height 8
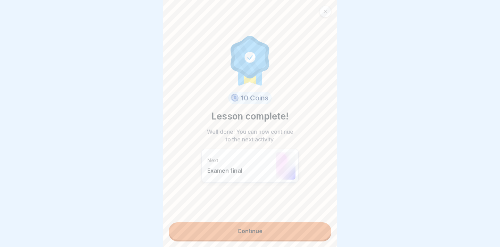
click at [245, 231] on link "Continue" at bounding box center [250, 230] width 162 height 17
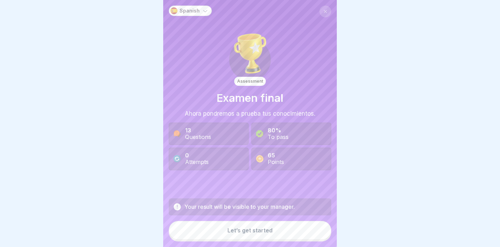
scroll to position [5, 0]
click at [245, 230] on div "Let’s get started" at bounding box center [249, 230] width 45 height 6
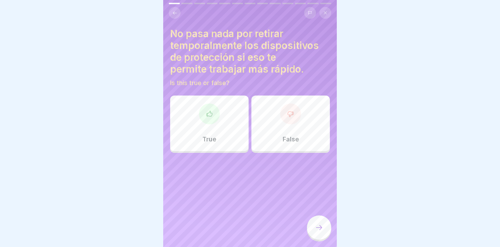
click at [290, 118] on div at bounding box center [290, 113] width 21 height 21
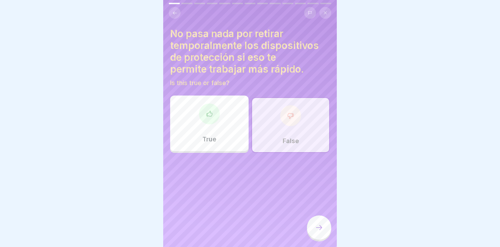
click at [323, 214] on div "No pasa nada por retirar temporalmente los dispositivos de protección si eso te…" at bounding box center [250, 123] width 174 height 247
click at [320, 231] on div at bounding box center [319, 227] width 24 height 24
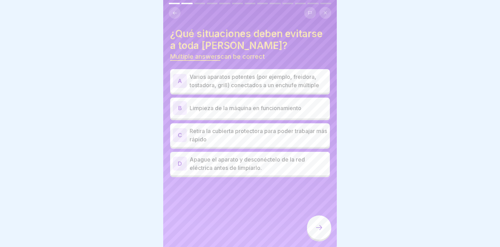
click at [279, 73] on p "Varios aparatos potentes (por ejemplo, freidora, tostadora, grill) conectados a…" at bounding box center [257, 81] width 137 height 17
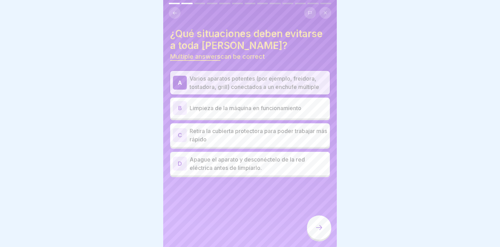
click at [277, 104] on p "Limpieza de la máquina en funcionamiento" at bounding box center [257, 108] width 137 height 8
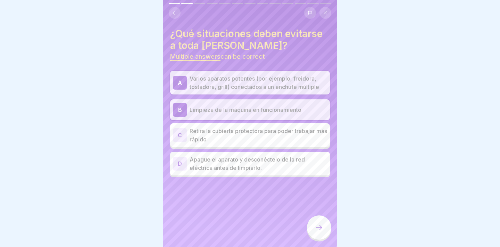
click at [271, 135] on p "Retira la cubierta protectora para poder trabajar más rápido" at bounding box center [257, 135] width 137 height 17
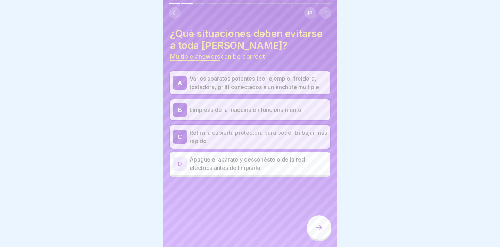
click at [323, 234] on div at bounding box center [319, 227] width 24 height 24
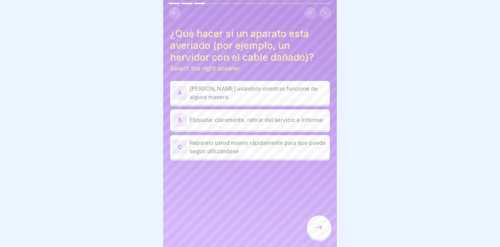
click at [290, 118] on p "Etiquetar claramente, retirar del servicio e informar" at bounding box center [257, 120] width 137 height 8
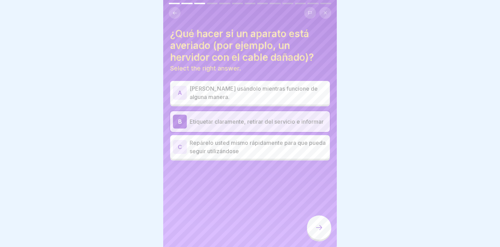
click at [322, 209] on div "¿Qué hacer si un aparato está averiado (por ejemplo, un hervidor con el cable d…" at bounding box center [250, 123] width 174 height 247
click at [322, 218] on div at bounding box center [319, 227] width 24 height 24
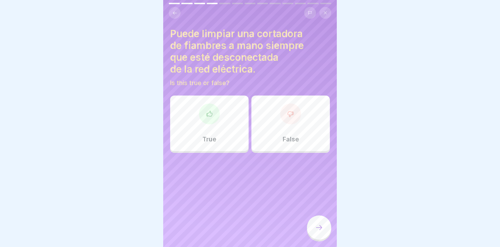
click at [294, 103] on div at bounding box center [290, 113] width 21 height 21
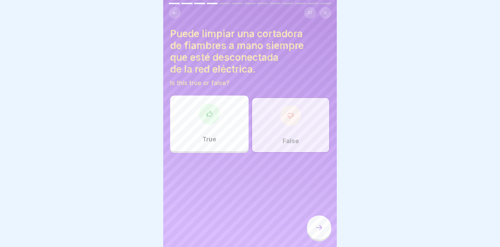
click at [317, 217] on div at bounding box center [319, 227] width 24 height 24
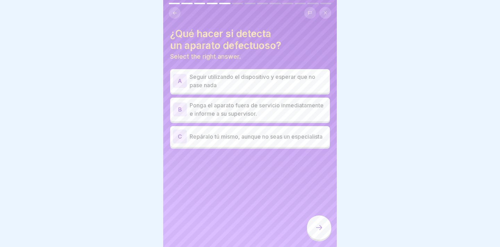
click at [250, 107] on p "Ponga el aparato fuera de servicio inmediatamente e informe a su supervisor." at bounding box center [257, 109] width 137 height 17
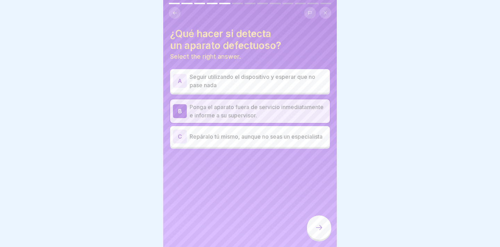
click at [319, 230] on icon at bounding box center [319, 227] width 8 height 8
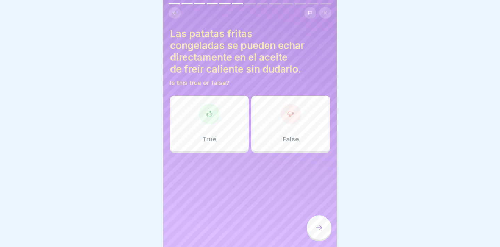
click at [202, 136] on p "True" at bounding box center [209, 139] width 14 height 8
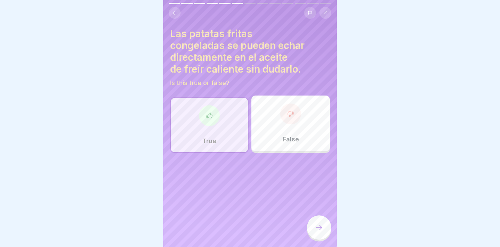
click at [320, 233] on div at bounding box center [319, 227] width 24 height 24
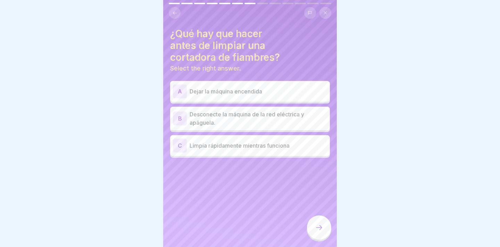
click at [293, 117] on p "Desconecte la máquina de la red eléctrica y apáguela." at bounding box center [257, 118] width 137 height 17
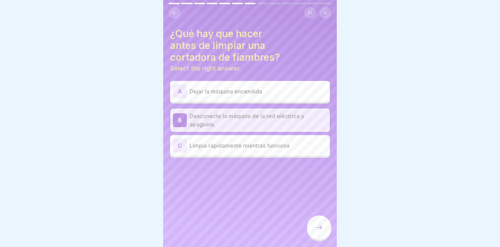
click at [307, 228] on div at bounding box center [319, 227] width 24 height 24
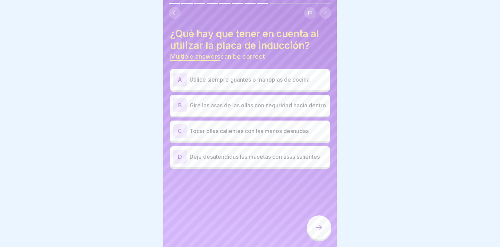
click at [283, 77] on p "Utilice siempre guantes o manoplas de cocina" at bounding box center [257, 79] width 137 height 8
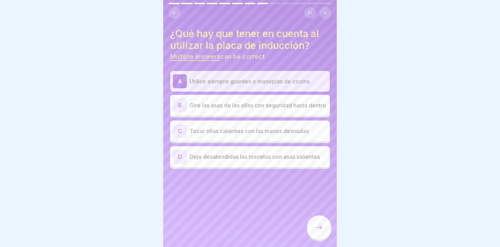
click at [319, 235] on div at bounding box center [319, 227] width 24 height 24
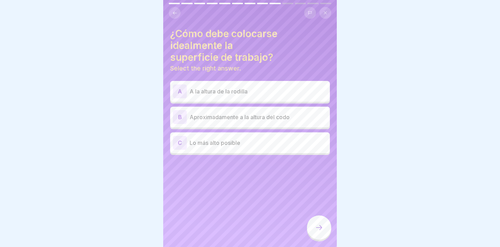
click at [314, 110] on div "B Aproximadamente a la altura del codo" at bounding box center [250, 117] width 154 height 14
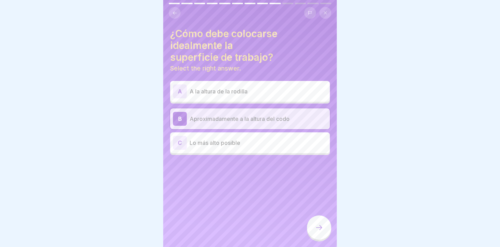
click at [322, 231] on div at bounding box center [319, 227] width 24 height 24
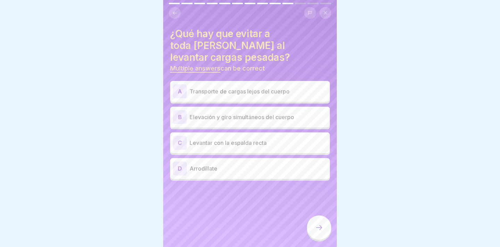
click at [265, 87] on p "Transporte de cargas lejos del cuerpo" at bounding box center [257, 91] width 137 height 8
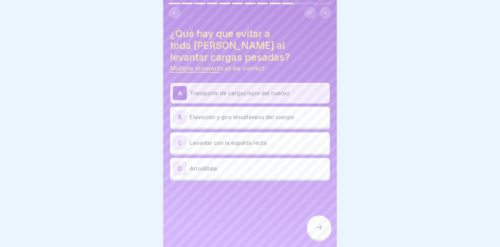
click at [257, 110] on div "B Elevación y giro simultáneos del cuerpo" at bounding box center [250, 117] width 154 height 14
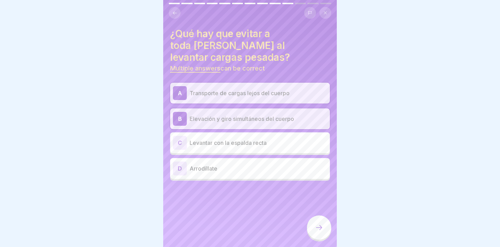
click at [319, 227] on icon at bounding box center [319, 227] width 8 height 8
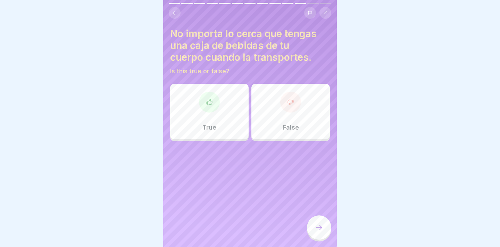
click at [302, 118] on div "False" at bounding box center [290, 112] width 78 height 56
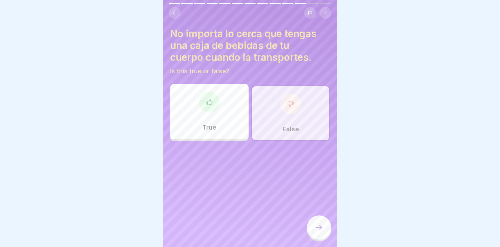
click at [323, 233] on div at bounding box center [319, 227] width 24 height 24
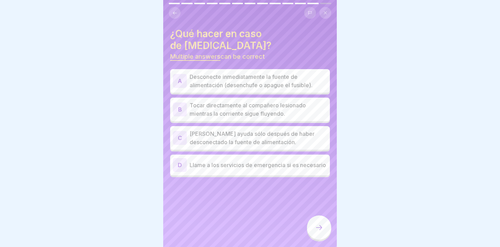
click at [289, 81] on p "Desconecte inmediatamente la fuente de alimentación (desenchufe o apague el fus…" at bounding box center [257, 81] width 137 height 17
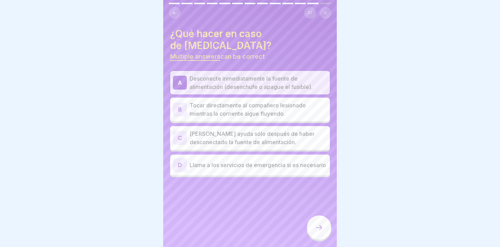
click at [277, 134] on p "[PERSON_NAME] ayuda sólo después de haber desconectado la fuente de alimentació…" at bounding box center [257, 137] width 137 height 17
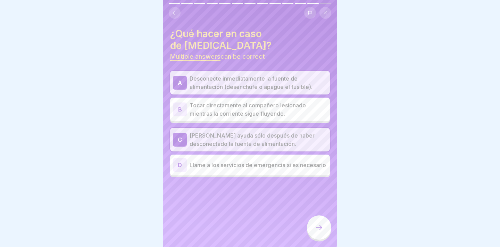
click at [275, 161] on p "Llame a los servicios de emergencia si es necesario" at bounding box center [257, 165] width 137 height 8
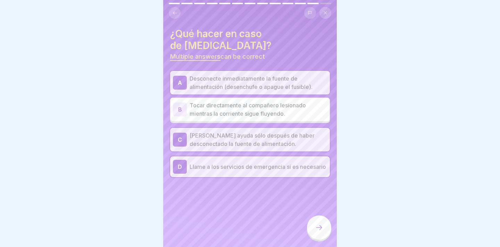
click at [317, 221] on div at bounding box center [319, 227] width 24 height 24
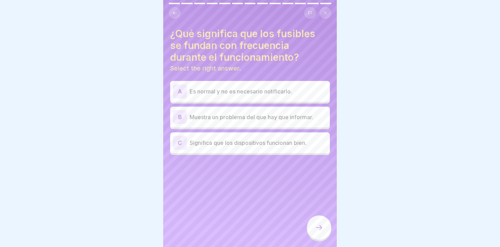
click at [285, 118] on div "B Muestra un problema del que hay que informar." at bounding box center [250, 117] width 154 height 14
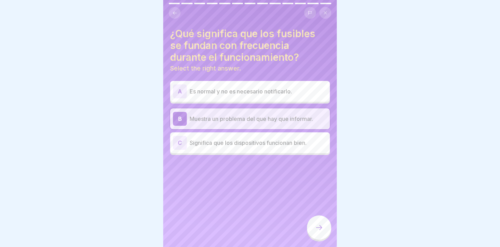
click at [327, 228] on div at bounding box center [319, 227] width 24 height 24
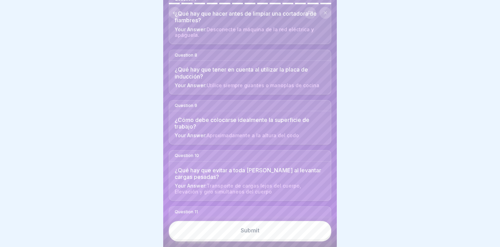
scroll to position [553, 0]
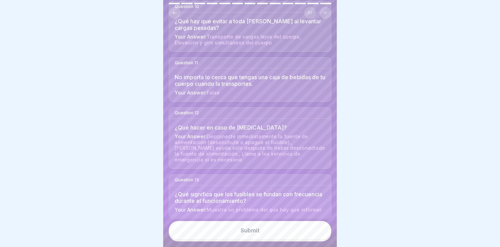
click at [285, 224] on button "Submit" at bounding box center [250, 230] width 162 height 19
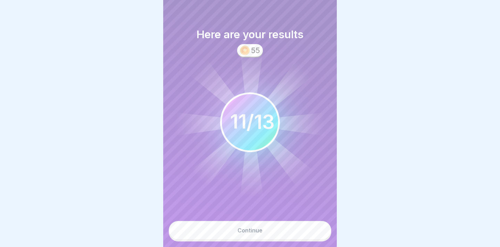
click at [257, 233] on div "Continue" at bounding box center [249, 230] width 25 height 6
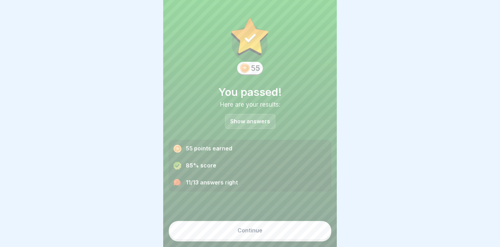
click at [279, 228] on button "Continue" at bounding box center [250, 230] width 162 height 19
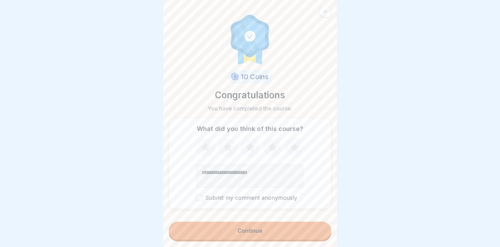
click at [204, 146] on icon at bounding box center [205, 147] width 9 height 9
click at [240, 233] on div "Continue" at bounding box center [249, 230] width 25 height 6
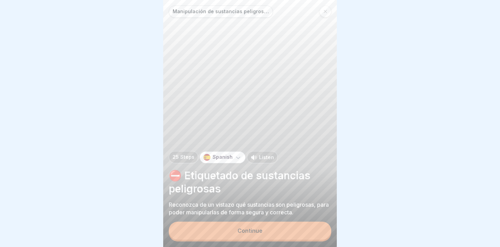
scroll to position [3, 0]
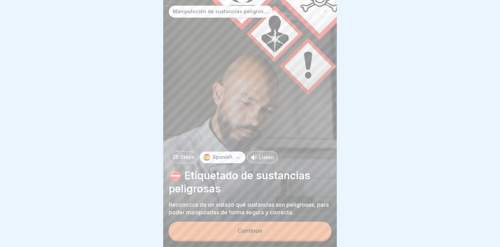
click at [235, 161] on icon at bounding box center [238, 157] width 7 height 7
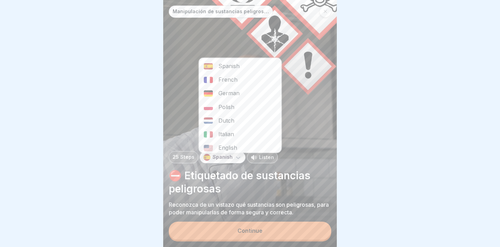
click at [393, 76] on div at bounding box center [250, 123] width 500 height 247
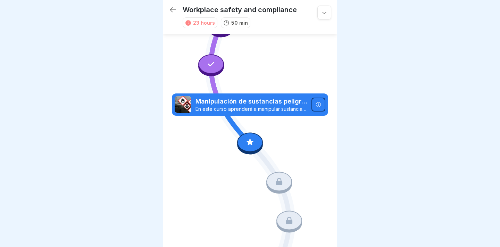
scroll to position [221, 0]
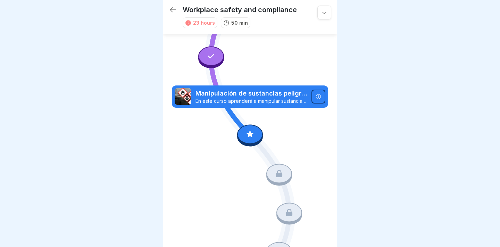
click at [247, 130] on icon at bounding box center [249, 134] width 9 height 9
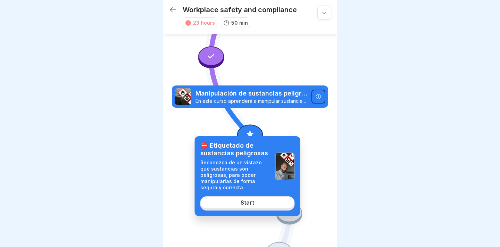
click at [228, 196] on link "Start" at bounding box center [247, 202] width 94 height 12
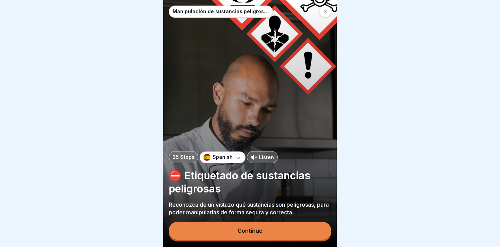
click at [235, 241] on div "Continue" at bounding box center [250, 231] width 162 height 20
click at [236, 233] on button "Continue" at bounding box center [250, 230] width 162 height 18
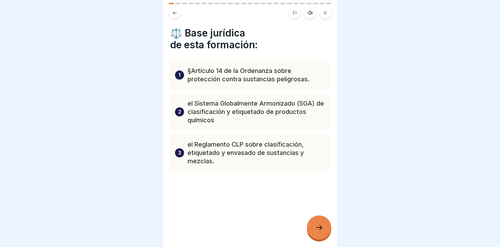
scroll to position [1, 0]
click at [323, 224] on div at bounding box center [319, 227] width 24 height 24
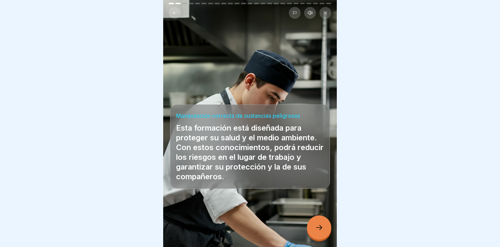
click at [323, 226] on div at bounding box center [319, 227] width 24 height 24
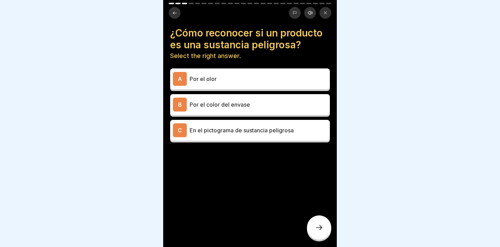
click at [292, 130] on p "En el pictograma de sustancia peligrosa" at bounding box center [257, 130] width 137 height 8
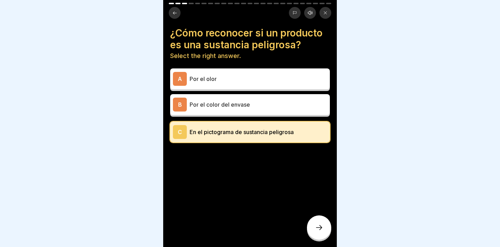
click at [313, 233] on div at bounding box center [319, 227] width 24 height 24
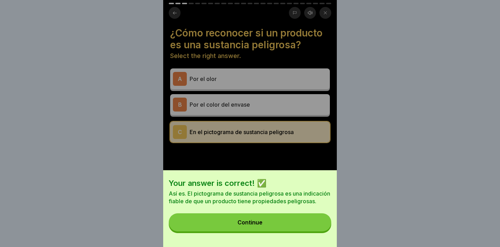
click at [301, 228] on button "Continue" at bounding box center [250, 222] width 162 height 18
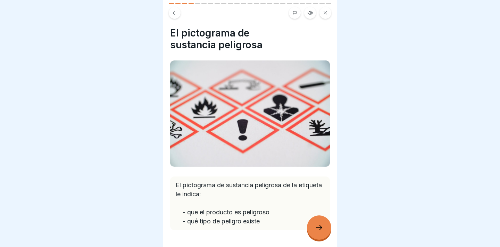
scroll to position [21, 0]
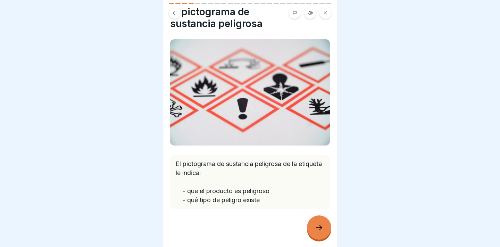
click at [307, 232] on div at bounding box center [319, 227] width 24 height 24
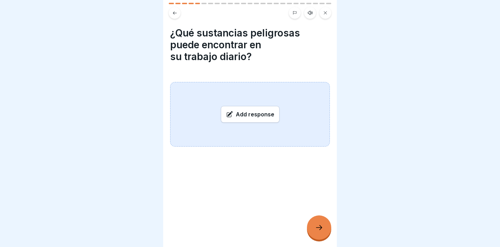
click at [278, 129] on div "Add response" at bounding box center [250, 114] width 160 height 65
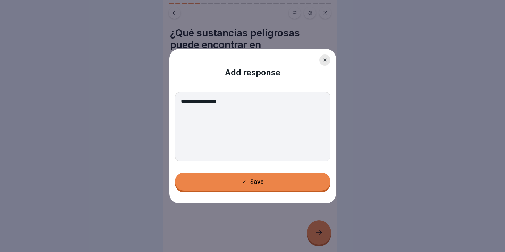
type textarea "**********"
click at [273, 183] on button "Save" at bounding box center [252, 181] width 155 height 18
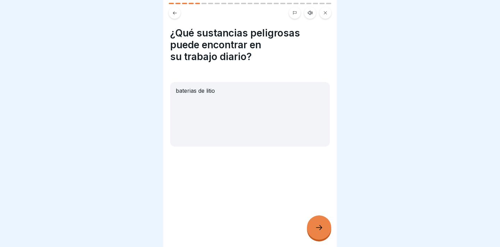
click at [317, 230] on icon at bounding box center [319, 227] width 8 height 8
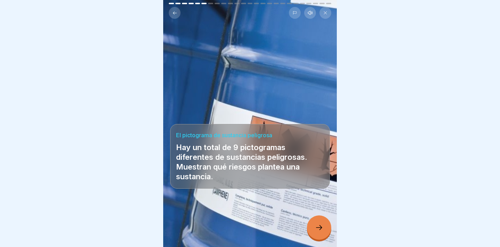
click at [317, 230] on icon at bounding box center [319, 227] width 8 height 8
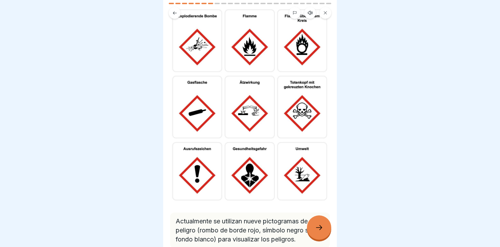
scroll to position [90, 0]
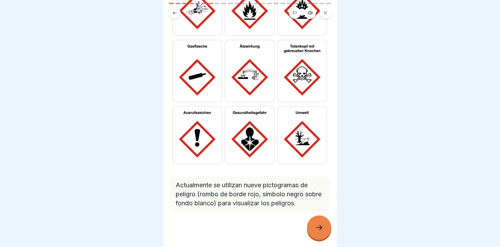
click at [318, 231] on icon at bounding box center [319, 227] width 8 height 8
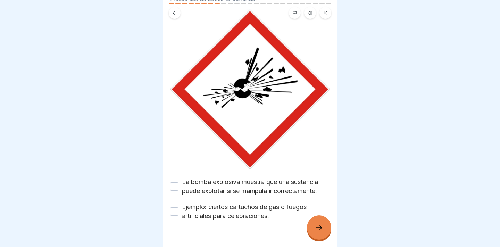
scroll to position [61, 0]
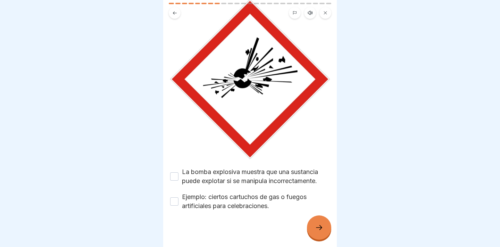
click at [177, 172] on button "La bomba explosiva muestra que una sustancia puede explotar si se manipula inco…" at bounding box center [174, 176] width 8 height 8
click at [175, 202] on div "Ejemplo: ciertos cartuchos de gas o fuegos artificiales para celebraciones." at bounding box center [250, 201] width 160 height 18
click at [175, 200] on button "Ejemplo: ciertos cartuchos de gas o fuegos artificiales para celebraciones." at bounding box center [174, 201] width 8 height 8
click at [329, 233] on div at bounding box center [319, 227] width 24 height 24
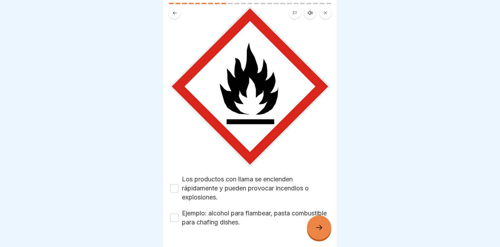
scroll to position [70, 0]
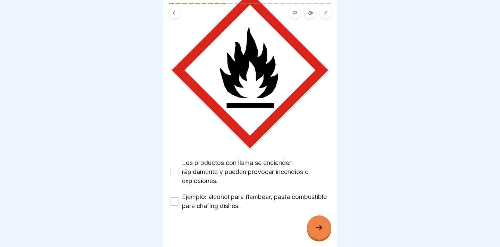
click at [173, 168] on button "Los productos con llama se encienden rápidamente y pueden provocar incendios o …" at bounding box center [174, 172] width 8 height 8
click at [175, 196] on div "Ejemplo: alcohol para flambear, pasta combustible para chafing dishes." at bounding box center [250, 201] width 160 height 18
click at [172, 197] on button "Ejemplo: alcohol para flambear, pasta combustible para chafing dishes." at bounding box center [174, 201] width 8 height 8
click at [315, 224] on div at bounding box center [319, 227] width 24 height 24
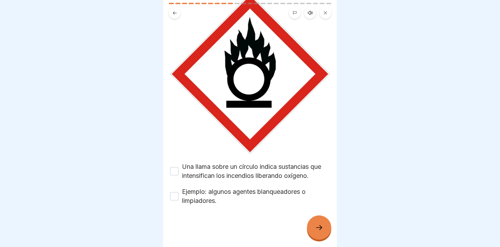
click at [172, 167] on button "Una llama sobre un círculo indica sustancias que intensifican los incendios lib…" at bounding box center [174, 171] width 8 height 8
click at [173, 187] on div "Ejemplo: algunos agentes blanqueadores o limpiadores." at bounding box center [250, 196] width 160 height 18
click at [173, 192] on button "Ejemplo: algunos agentes blanqueadores o limpiadores." at bounding box center [174, 196] width 8 height 8
click at [307, 223] on div at bounding box center [250, 226] width 160 height 42
click at [321, 227] on icon at bounding box center [319, 227] width 6 height 5
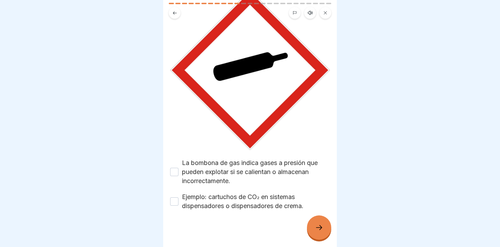
click at [170, 196] on div "Ejemplo: cartuchos de CO₂ en sistemas dispensadores o dispensadores de crema." at bounding box center [250, 201] width 160 height 18
click at [176, 197] on button "Ejemplo: cartuchos de CO₂ en sistemas dispensadores o dispensadores de crema." at bounding box center [174, 201] width 8 height 8
click at [175, 158] on div "La bombona de gas indica gases a presión que pueden explotar si se calientan o …" at bounding box center [250, 171] width 160 height 27
click at [174, 168] on button "La bombona de gas indica gases a presión que pueden explotar si se calientan o …" at bounding box center [174, 172] width 8 height 8
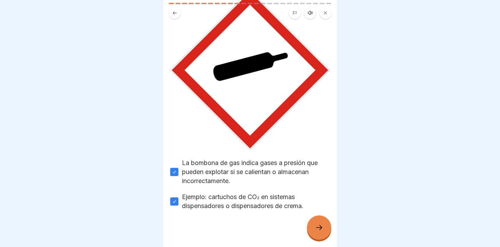
click at [331, 237] on div "¡Gases comprimidos! Please tick all boxes to continue. La bombona de gas indica…" at bounding box center [250, 123] width 174 height 247
click at [328, 236] on div "¡Gases comprimidos! Please tick all boxes to continue. La bombona de gas indica…" at bounding box center [250, 123] width 174 height 247
click at [326, 234] on div at bounding box center [319, 227] width 24 height 24
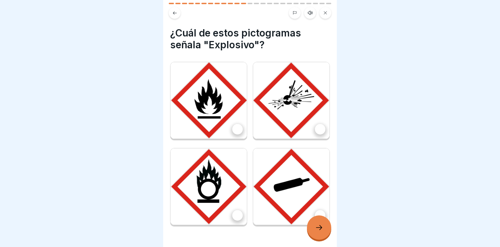
click at [302, 129] on img at bounding box center [291, 100] width 76 height 76
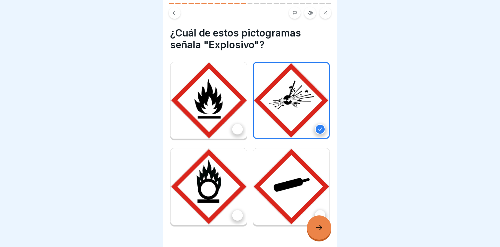
click at [321, 225] on icon at bounding box center [319, 227] width 8 height 8
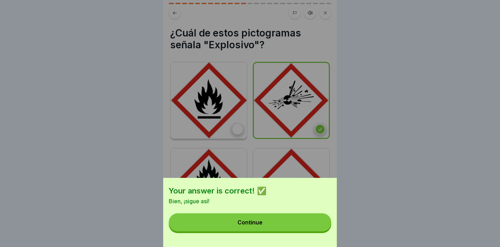
click at [294, 231] on button "Continue" at bounding box center [250, 222] width 162 height 18
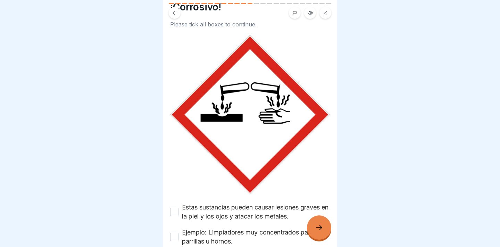
scroll to position [40, 0]
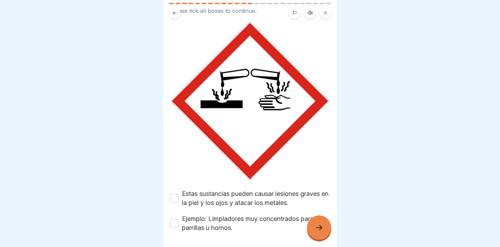
click at [274, 189] on label "Estas sustancias pueden causar lesiones graves en la piel y los ojos y atacar l…" at bounding box center [256, 198] width 148 height 18
click at [178, 194] on button "Estas sustancias pueden causar lesiones graves en la piel y los ojos y atacar l…" at bounding box center [174, 198] width 8 height 8
click at [258, 214] on label "Ejemplo: Limpiadores muy concentrados para parrillas u hornos." at bounding box center [256, 223] width 148 height 18
click at [178, 219] on button "Ejemplo: Limpiadores muy concentrados para parrillas u hornos." at bounding box center [174, 223] width 8 height 8
click at [312, 232] on div at bounding box center [319, 227] width 24 height 24
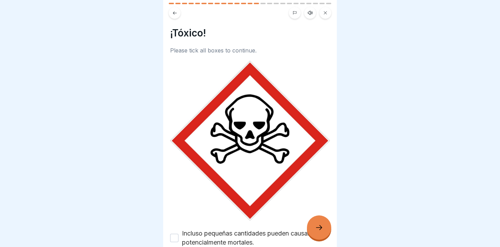
click at [251, 229] on label "Incluso pequeñas cantidades pueden causar daños potencialmente mortales." at bounding box center [256, 238] width 148 height 18
click at [178, 234] on button "Incluso pequeñas cantidades pueden causar daños potencialmente mortales." at bounding box center [174, 238] width 8 height 8
click at [317, 232] on div at bounding box center [319, 227] width 24 height 24
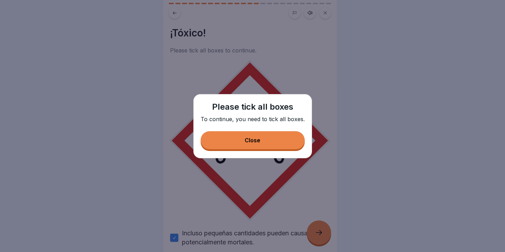
click at [269, 150] on div "Please tick all boxes To continue, you need to tick all boxes. Close" at bounding box center [252, 126] width 119 height 64
click at [264, 143] on button "Close" at bounding box center [253, 140] width 104 height 18
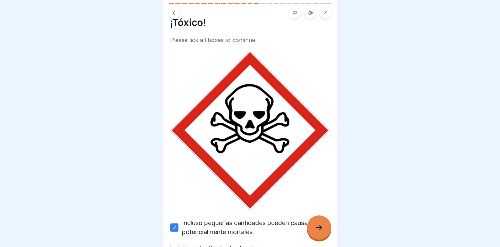
scroll to position [52, 0]
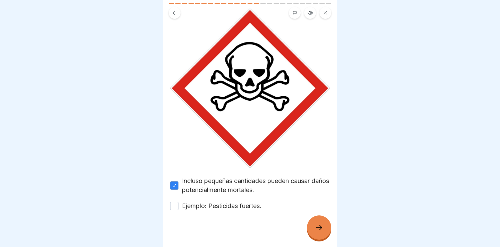
click at [191, 201] on label "Ejemplo: Pesticidas fuertes." at bounding box center [221, 205] width 79 height 9
click at [178, 202] on button "Ejemplo: Pesticidas fuertes." at bounding box center [174, 206] width 8 height 8
click at [330, 237] on div "¡Tóxico! Please tick all boxes to continue. Incluso pequeñas cantidades pueden …" at bounding box center [250, 123] width 174 height 247
click at [322, 231] on icon at bounding box center [319, 227] width 8 height 8
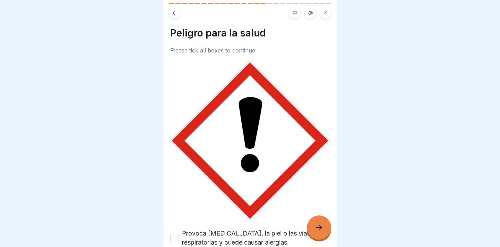
scroll to position [61, 0]
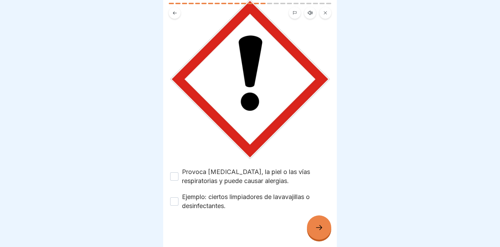
click at [171, 172] on button "Provoca [MEDICAL_DATA], la piel o las vías respiratorias y puede causar alergia…" at bounding box center [174, 176] width 8 height 8
click at [172, 199] on button "Ejemplo: ciertos limpiadores de lavavajillas o desinfectantes." at bounding box center [174, 201] width 8 height 8
click at [308, 234] on div at bounding box center [319, 227] width 24 height 24
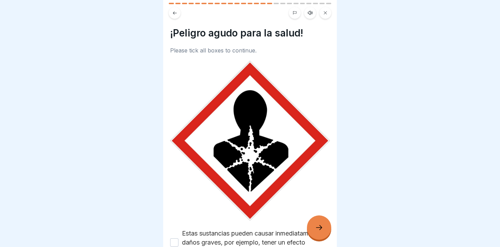
scroll to position [70, 0]
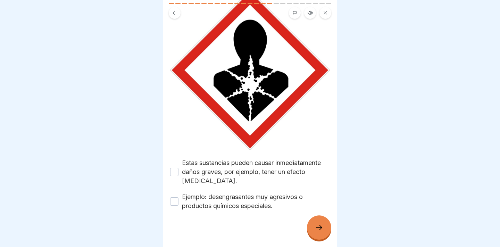
click at [175, 170] on button "Estas sustancias pueden causar inmediatamente daños graves, por ejemplo, tener …" at bounding box center [174, 172] width 8 height 8
click at [176, 197] on button "Ejemplo: desengrasantes muy agresivos o productos químicos especiales." at bounding box center [174, 201] width 8 height 8
click at [310, 232] on div at bounding box center [319, 227] width 24 height 24
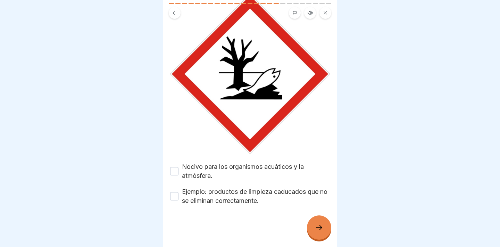
scroll to position [73, 0]
click at [178, 177] on div "Nocivo para los organismos acuáticos y la atmósfera." at bounding box center [250, 171] width 160 height 18
click at [174, 175] on div "Nocivo para los organismos acuáticos y la atmósfera." at bounding box center [250, 171] width 160 height 18
click at [174, 194] on button "Ejemplo: productos de limpieza caducados que no se eliminan correctamente." at bounding box center [174, 196] width 8 height 8
click at [174, 175] on div "Nocivo para los organismos acuáticos y la atmósfera. Ejemplo: productos de limp…" at bounding box center [250, 183] width 160 height 43
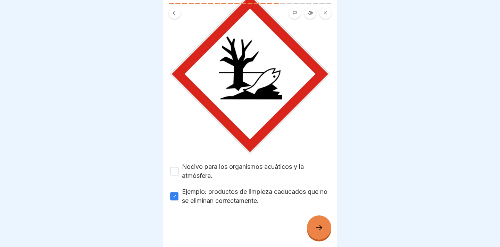
click at [174, 175] on button "Nocivo para los organismos acuáticos y la atmósfera." at bounding box center [174, 171] width 8 height 8
click at [313, 233] on div at bounding box center [319, 227] width 24 height 24
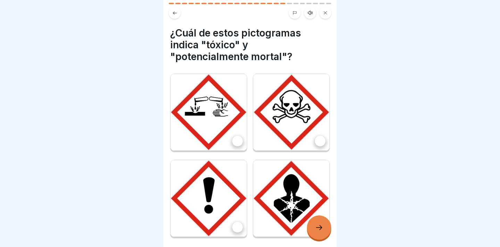
click at [305, 136] on img at bounding box center [291, 112] width 76 height 76
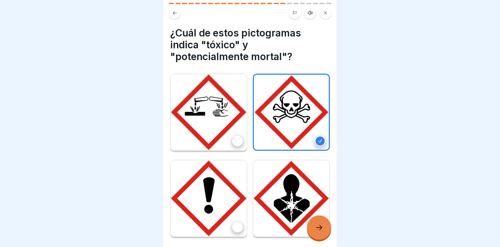
click at [267, 192] on img at bounding box center [291, 198] width 76 height 76
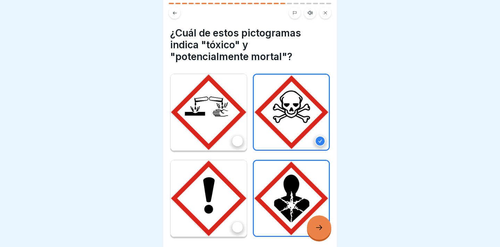
click at [321, 231] on icon at bounding box center [319, 227] width 8 height 8
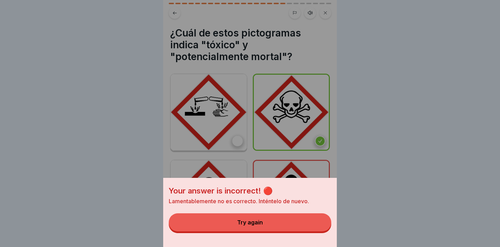
click at [315, 229] on button "Try again" at bounding box center [250, 222] width 162 height 18
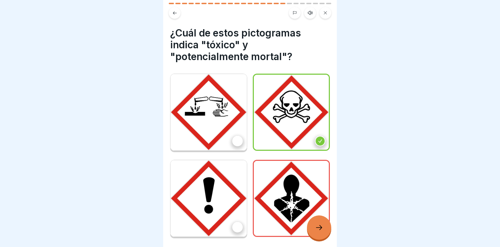
click at [295, 201] on img at bounding box center [291, 198] width 75 height 75
click at [316, 231] on icon at bounding box center [319, 227] width 8 height 8
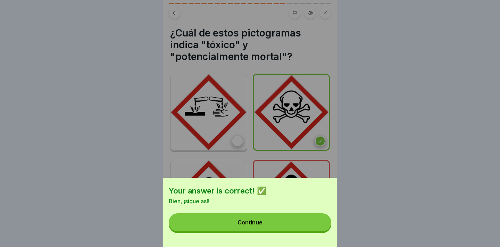
click at [315, 231] on button "Continue" at bounding box center [250, 222] width 162 height 18
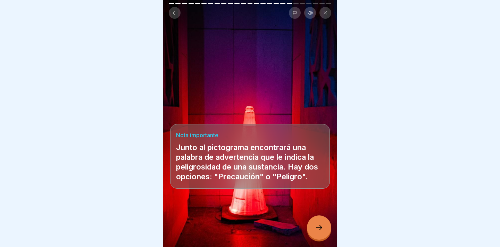
scroll to position [5, 0]
click at [321, 235] on div at bounding box center [319, 227] width 24 height 24
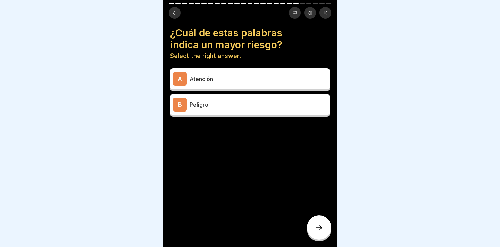
click at [259, 100] on p "Peligro" at bounding box center [257, 104] width 137 height 8
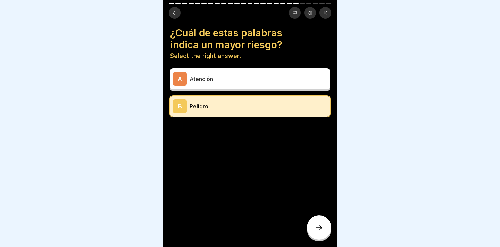
click at [320, 228] on icon at bounding box center [319, 227] width 8 height 8
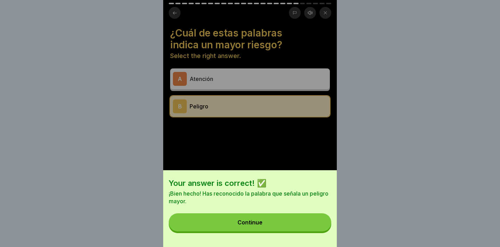
click at [306, 246] on div "Your answer is correct! ✅ ¡Bien hecho! Has reconocido la palabra que señala un …" at bounding box center [250, 208] width 174 height 77
click at [306, 231] on button "Continue" at bounding box center [250, 222] width 162 height 18
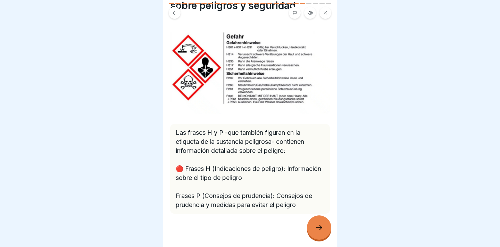
scroll to position [56, 0]
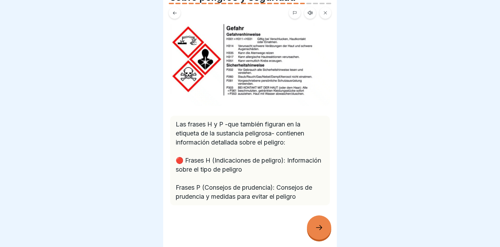
click at [321, 231] on div at bounding box center [319, 227] width 24 height 24
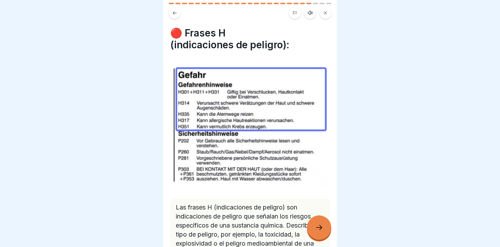
click at [321, 231] on div at bounding box center [319, 227] width 24 height 24
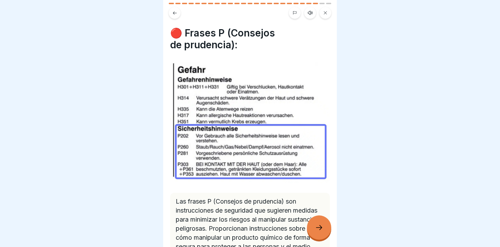
scroll to position [55, 0]
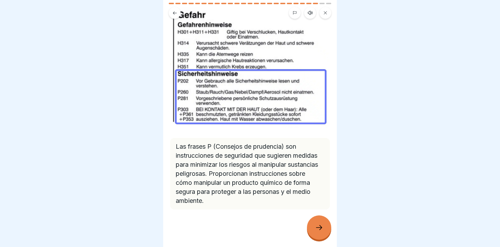
click at [313, 216] on div at bounding box center [250, 230] width 160 height 42
click at [317, 224] on div at bounding box center [319, 227] width 24 height 24
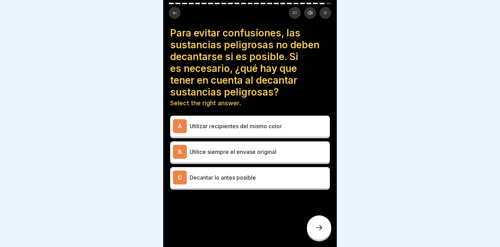
scroll to position [5, 0]
click at [273, 122] on p "Utilizar recipientes del mismo color" at bounding box center [257, 126] width 137 height 8
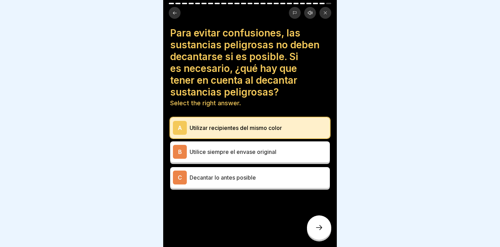
click at [312, 220] on div at bounding box center [319, 227] width 24 height 24
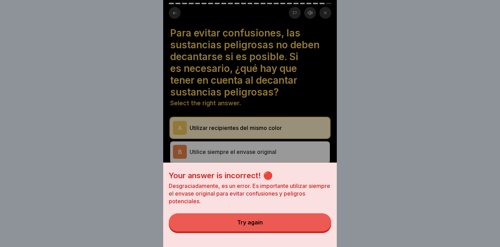
click at [312, 226] on button "Try again" at bounding box center [250, 222] width 162 height 18
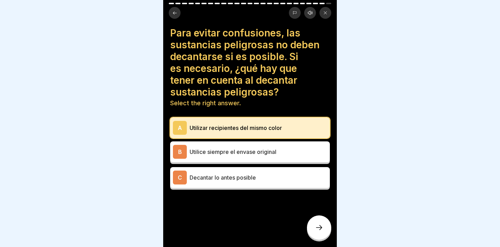
click at [291, 148] on p "Utilice siempre el envase original" at bounding box center [257, 152] width 137 height 8
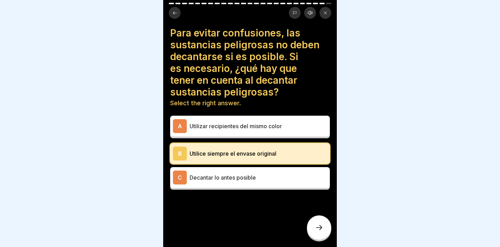
click at [312, 235] on div at bounding box center [319, 227] width 24 height 24
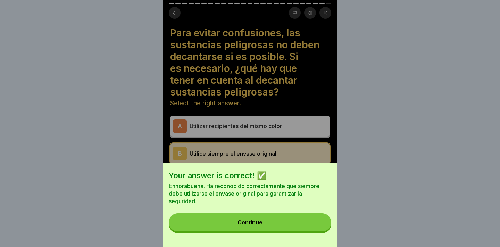
click at [313, 231] on button "Continue" at bounding box center [250, 222] width 162 height 18
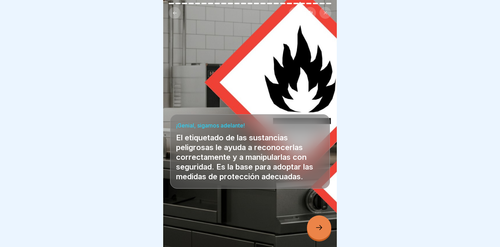
click at [315, 236] on div at bounding box center [319, 227] width 24 height 24
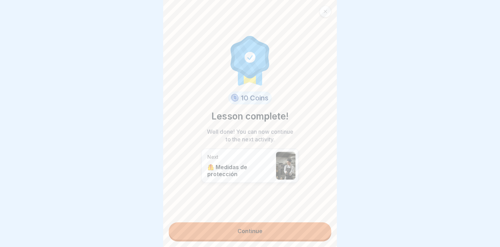
click at [312, 228] on link "Continue" at bounding box center [250, 230] width 162 height 17
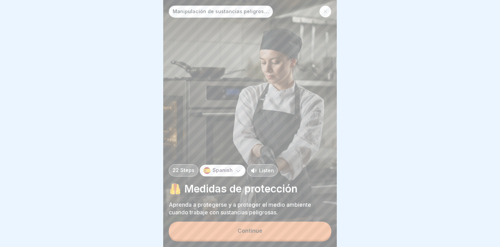
scroll to position [5, 0]
click at [286, 225] on button "Continue" at bounding box center [250, 230] width 162 height 18
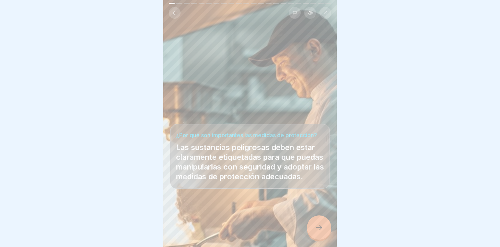
scroll to position [5, 0]
click at [329, 231] on div at bounding box center [319, 227] width 24 height 24
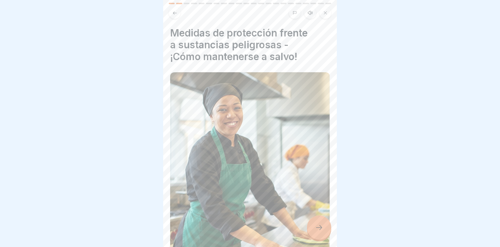
click at [329, 231] on div at bounding box center [319, 227] width 24 height 24
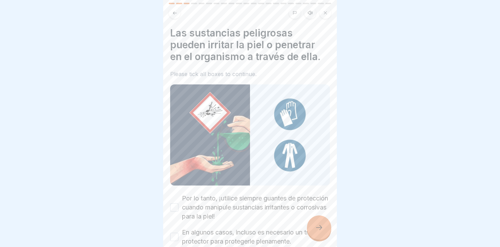
click at [264, 197] on label "Por lo tanto, ¡utilice siempre guantes de protección cuando manipule sustancias…" at bounding box center [256, 207] width 148 height 27
click at [178, 203] on button "Por lo tanto, ¡utilice siempre guantes de protección cuando manipule sustancias…" at bounding box center [174, 207] width 8 height 8
click at [200, 228] on label "En algunos casos, incluso es necesario un traje protector para protegerle plena…" at bounding box center [256, 237] width 148 height 18
click at [178, 233] on button "En algunos casos, incluso es necesario un traje protector para protegerle plena…" at bounding box center [174, 237] width 8 height 8
click at [324, 223] on div at bounding box center [319, 227] width 24 height 24
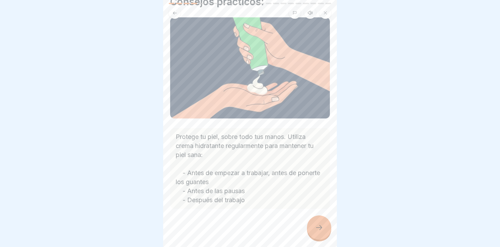
scroll to position [27, 0]
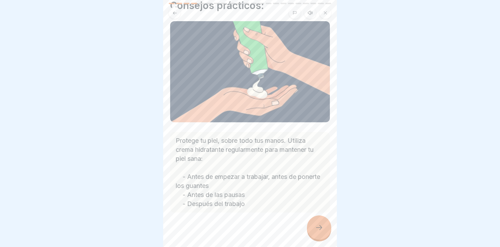
click at [314, 222] on div at bounding box center [319, 227] width 24 height 24
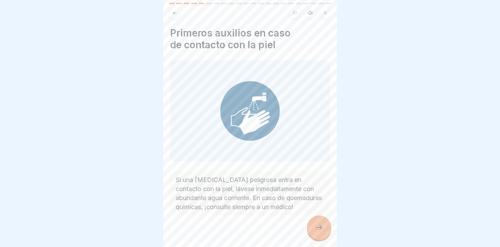
scroll to position [16, 0]
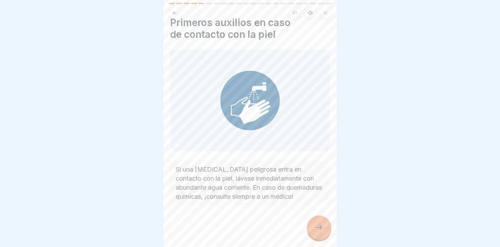
click at [326, 231] on div at bounding box center [319, 227] width 24 height 24
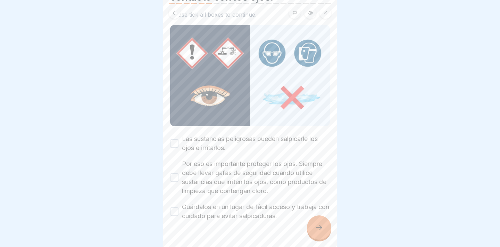
scroll to position [71, 0]
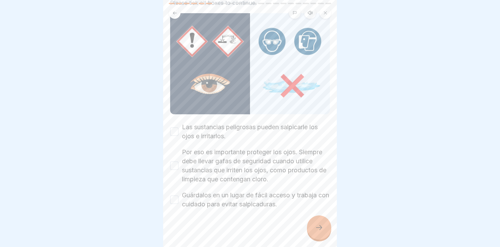
click at [227, 124] on label "Las sustancias peligrosas pueden salpicarle los ojos e irritarlos." at bounding box center [256, 132] width 148 height 18
click at [178, 127] on button "Las sustancias peligrosas pueden salpicarle los ojos e irritarlos." at bounding box center [174, 131] width 8 height 8
click at [253, 154] on label "Por eso es importante proteger los ojos. Siempre debe llevar gafas de seguridad…" at bounding box center [256, 166] width 148 height 36
click at [178, 161] on button "Por eso es importante proteger los ojos. Siempre debe llevar gafas de seguridad…" at bounding box center [174, 165] width 8 height 8
click at [240, 209] on div at bounding box center [250, 230] width 160 height 42
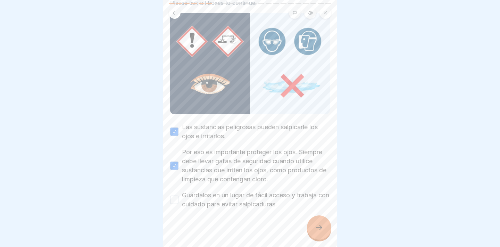
click at [240, 199] on label "Guárdalos en un lugar de fácil acceso y trabaja con cuidado para evitar salpica…" at bounding box center [256, 200] width 148 height 18
click at [178, 199] on button "Guárdalos en un lugar de fácil acceso y trabaja con cuidado para evitar salpica…" at bounding box center [174, 199] width 8 height 8
click at [317, 230] on icon at bounding box center [319, 227] width 8 height 8
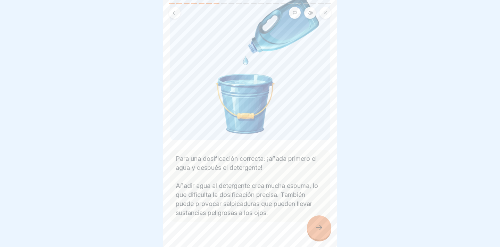
scroll to position [69, 0]
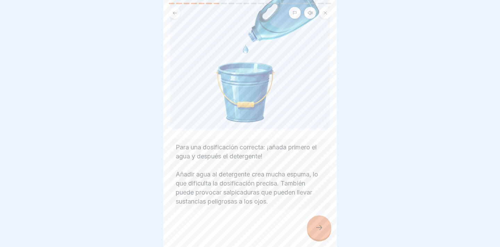
click at [324, 223] on div at bounding box center [319, 227] width 24 height 24
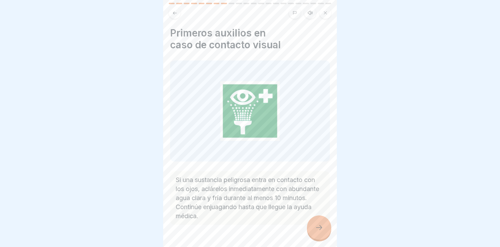
scroll to position [16, 0]
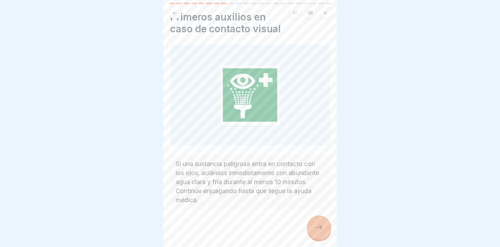
click at [314, 231] on div at bounding box center [319, 227] width 24 height 24
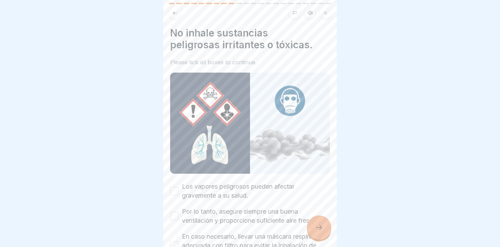
click at [269, 182] on label "Los vapores peligrosos pueden afectar gravemente a su salud." at bounding box center [256, 191] width 148 height 18
click at [178, 187] on button "Los vapores peligrosos pueden afectar gravemente a su salud." at bounding box center [174, 191] width 8 height 8
click at [245, 210] on label "Por lo tanto, asegure siempre una buena ventilación y proporcione suficiente ai…" at bounding box center [256, 216] width 148 height 18
click at [178, 212] on button "Por lo tanto, asegure siempre una buena ventilación y proporcione suficiente ai…" at bounding box center [174, 216] width 8 height 8
click at [245, 232] on label "En caso necesario, llevar una máscara respiratoria adecuada con filtro para evi…" at bounding box center [256, 245] width 148 height 27
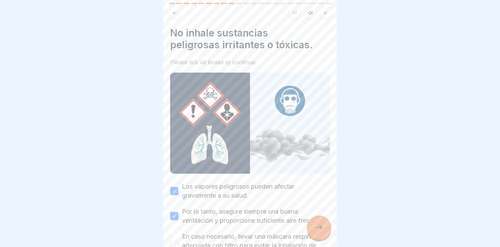
click at [178, 241] on button "En caso necesario, llevar una máscara respiratoria adecuada con filtro para evi…" at bounding box center [174, 245] width 8 height 8
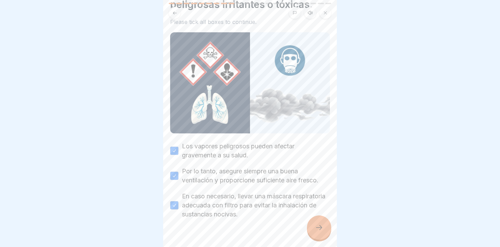
scroll to position [41, 0]
click at [316, 228] on icon at bounding box center [319, 227] width 8 height 8
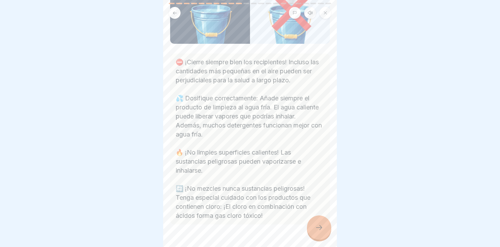
scroll to position [121, 0]
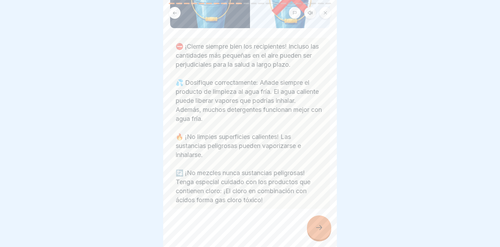
click at [313, 233] on div at bounding box center [319, 227] width 24 height 24
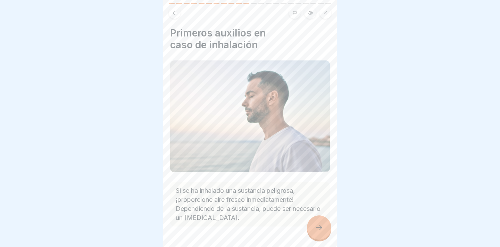
click at [313, 235] on div at bounding box center [319, 227] width 24 height 24
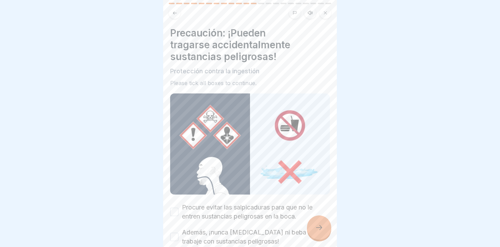
click at [272, 203] on label "Procure evitar las salpicaduras para que no le entren sustancias peligrosas en …" at bounding box center [256, 212] width 148 height 18
click at [178, 208] on button "Procure evitar las salpicaduras para que no le entren sustancias peligrosas en …" at bounding box center [174, 212] width 8 height 8
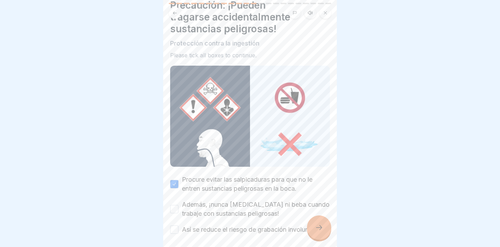
scroll to position [28, 0]
click at [233, 210] on div "Procure evitar las salpicaduras para que no le entren sustancias peligrosas en …" at bounding box center [250, 203] width 160 height 59
click at [233, 205] on label "Además, ¡nunca coma ni beba cuando trabaje con sustancias peligrosas!" at bounding box center [256, 208] width 148 height 18
click at [178, 205] on button "Además, ¡nunca coma ni beba cuando trabaje con sustancias peligrosas!" at bounding box center [174, 208] width 8 height 8
click at [233, 212] on div "Procure evitar las salpicaduras para que no le entren sustancias peligrosas en …" at bounding box center [250, 203] width 160 height 59
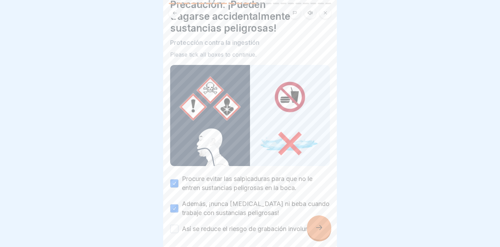
click at [233, 224] on label "Así se reduce el riesgo de grabación involuntaria." at bounding box center [252, 228] width 141 height 9
click at [178, 225] on button "Así se reduce el riesgo de grabación involuntaria." at bounding box center [174, 229] width 8 height 8
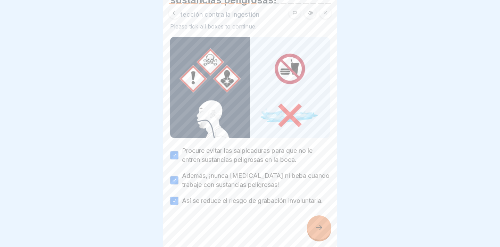
click at [320, 225] on icon at bounding box center [319, 227] width 8 height 8
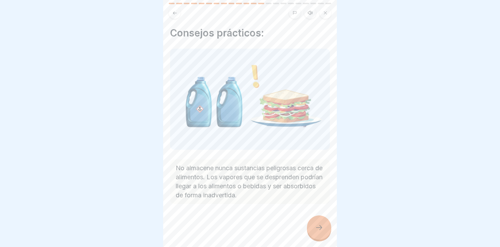
scroll to position [5, 0]
click at [314, 229] on div at bounding box center [319, 227] width 24 height 24
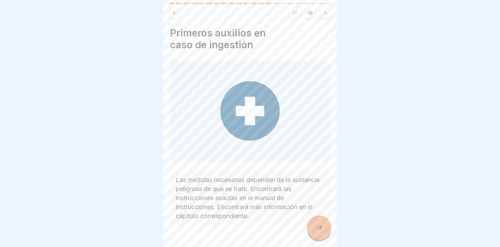
click at [314, 228] on div at bounding box center [319, 227] width 24 height 24
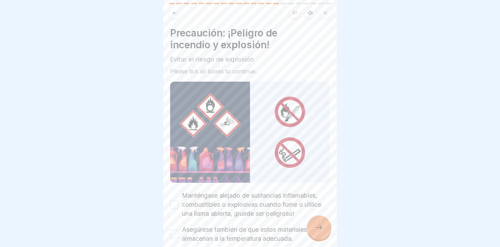
click at [314, 228] on div at bounding box center [319, 227] width 24 height 24
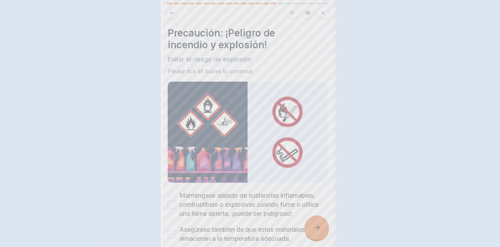
scroll to position [0, 0]
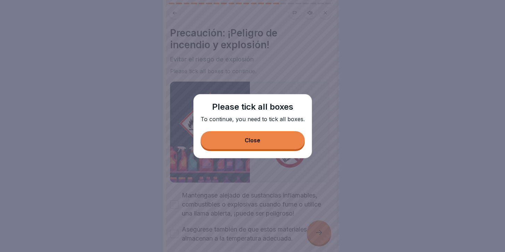
click at [271, 146] on button "Close" at bounding box center [253, 140] width 104 height 18
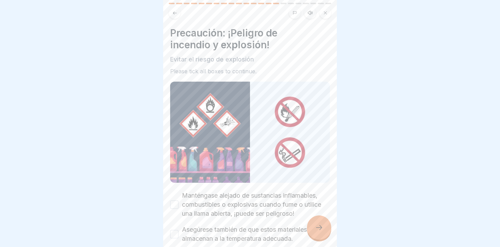
click at [214, 185] on div "Precaución: ¡Peligro de incendio y explosión! Evitar el riesgo de explosión Ple…" at bounding box center [250, 135] width 160 height 216
click at [178, 200] on button "Manténgase alejado de sustancias inflamables, combustibles o explosivas cuando …" at bounding box center [174, 204] width 8 height 8
click at [183, 227] on label "Asegúrese también de que estos materiales se almacenan a la temperatura adecuad…" at bounding box center [256, 234] width 148 height 18
click at [178, 230] on button "Asegúrese también de que estos materiales se almacenan a la temperatura adecuad…" at bounding box center [174, 234] width 8 height 8
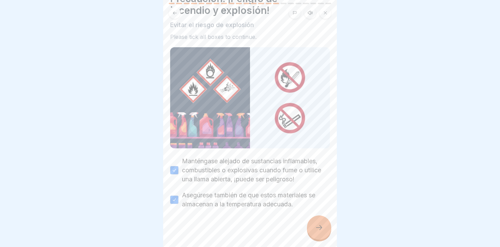
click at [318, 239] on div at bounding box center [319, 227] width 24 height 24
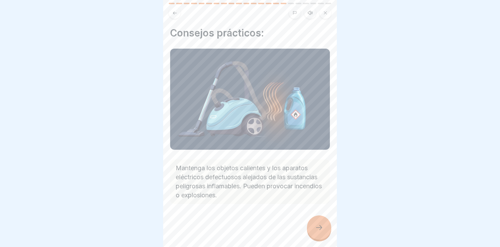
scroll to position [5, 0]
click at [320, 235] on div at bounding box center [319, 227] width 24 height 24
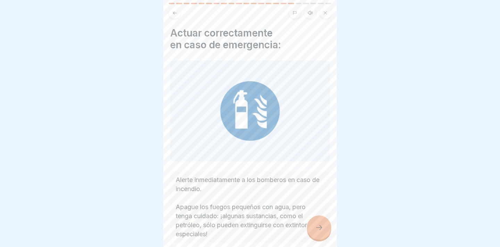
scroll to position [34, 0]
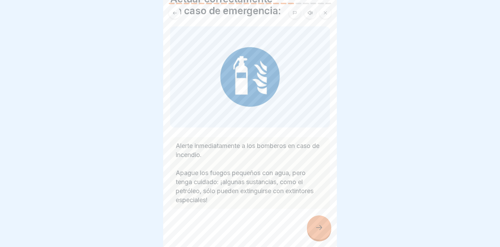
click at [315, 227] on icon at bounding box center [319, 227] width 8 height 8
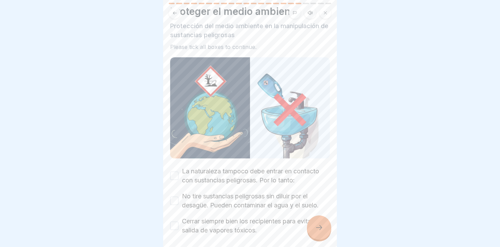
scroll to position [48, 0]
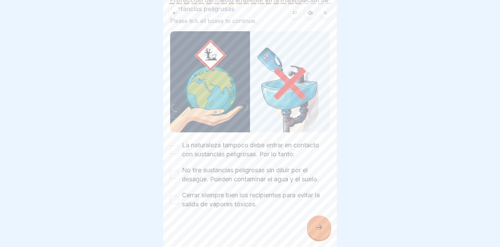
click at [176, 147] on div "La naturaleza tampoco debe entrar en contacto con sustancias peligrosas. Por lo…" at bounding box center [250, 150] width 160 height 18
click at [175, 170] on button "No tire sustancias peligrosas sin diluir por el desagüe. Pueden contaminar el a…" at bounding box center [174, 174] width 8 height 8
click at [174, 145] on button "La naturaleza tampoco debe entrar en contacto con sustancias peligrosas. Por lo…" at bounding box center [174, 149] width 8 height 8
click at [177, 195] on button "Cerrar siempre bien los recipientes para evitar la salida de vapores tóxicos." at bounding box center [174, 199] width 8 height 8
click at [321, 227] on icon at bounding box center [319, 227] width 6 height 5
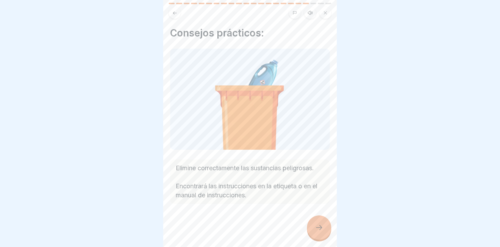
click at [322, 229] on icon at bounding box center [319, 227] width 8 height 8
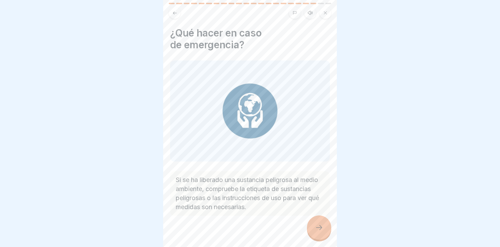
click at [322, 229] on icon at bounding box center [319, 227] width 8 height 8
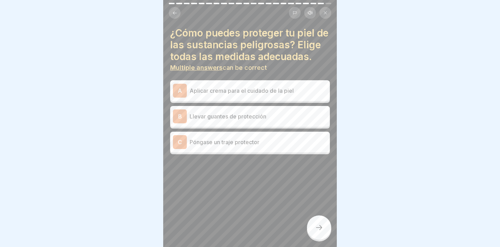
click at [290, 123] on div "B Llevar guantes de protección" at bounding box center [250, 116] width 154 height 14
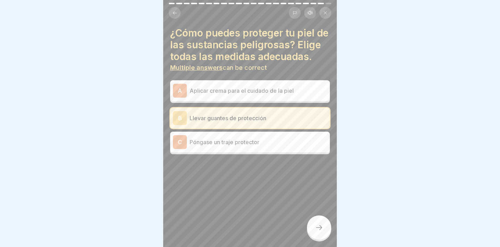
click at [322, 225] on icon at bounding box center [319, 227] width 8 height 8
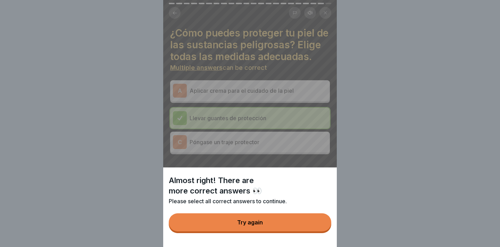
click at [281, 226] on button "Try again" at bounding box center [250, 222] width 162 height 18
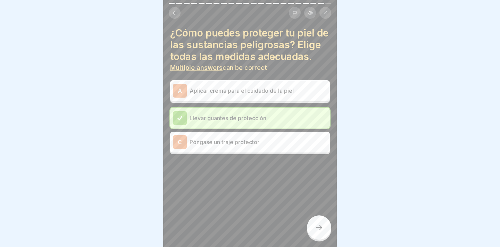
click at [270, 128] on div "Llevar guantes de protección" at bounding box center [250, 118] width 160 height 21
click at [271, 146] on p "Póngase un traje protector" at bounding box center [257, 142] width 137 height 8
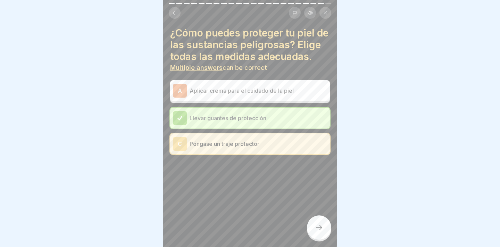
click at [315, 221] on div at bounding box center [319, 227] width 24 height 24
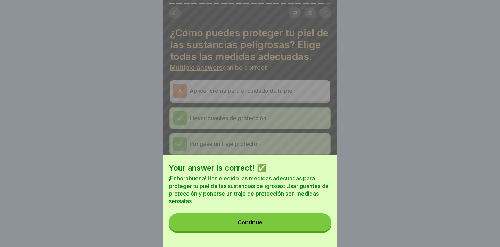
click at [312, 221] on button "Continue" at bounding box center [250, 222] width 162 height 18
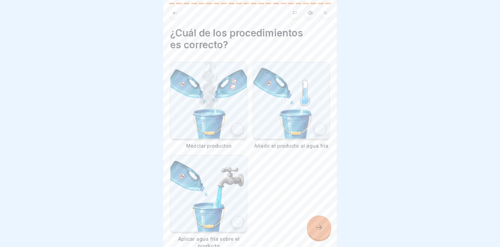
click at [285, 117] on img at bounding box center [291, 100] width 76 height 76
click at [321, 229] on icon at bounding box center [319, 227] width 8 height 8
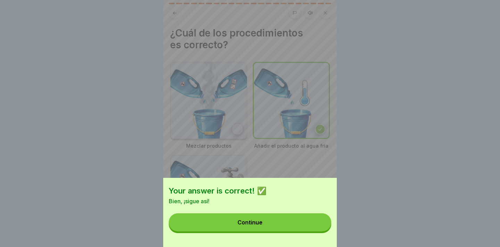
click at [321, 231] on button "Continue" at bounding box center [250, 222] width 162 height 18
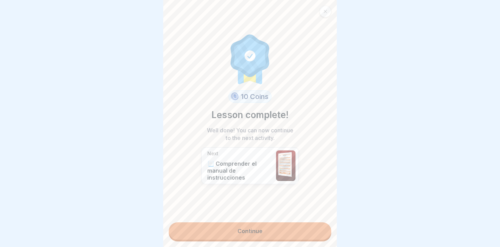
click at [303, 233] on link "Continue" at bounding box center [250, 230] width 162 height 17
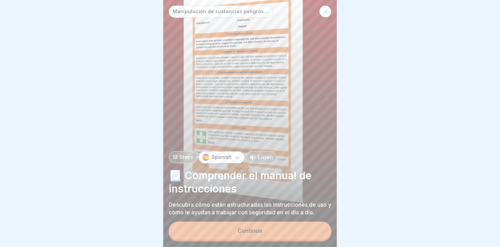
scroll to position [5, 0]
click at [253, 237] on button "Continue" at bounding box center [250, 230] width 162 height 18
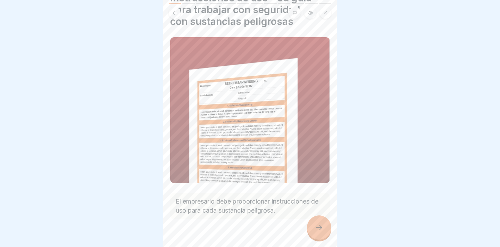
scroll to position [44, 0]
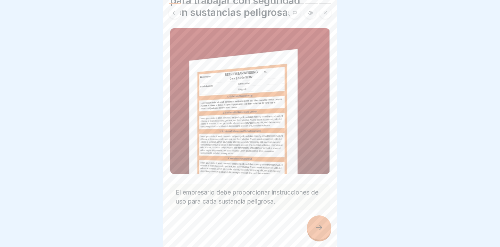
click at [317, 225] on icon at bounding box center [319, 227] width 8 height 8
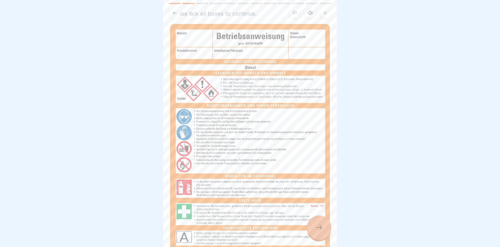
scroll to position [141, 0]
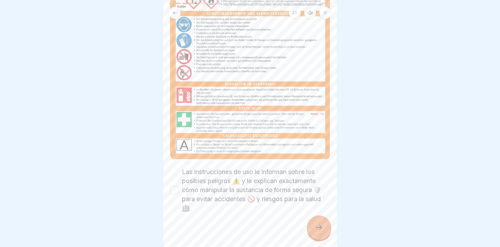
click at [223, 179] on label "Las instrucciones de uso le informan sobre los posibles peligros ⚠️ y le explic…" at bounding box center [256, 189] width 148 height 45
click at [178, 186] on button "Las instrucciones de uso le informan sobre los posibles peligros ⚠️ y le explic…" at bounding box center [174, 190] width 8 height 8
click at [319, 225] on icon at bounding box center [319, 227] width 8 height 8
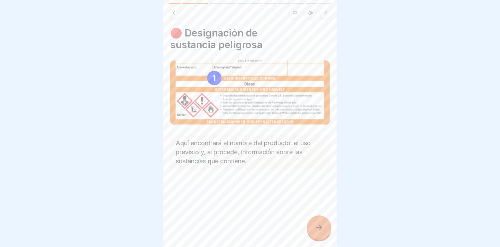
click at [318, 224] on icon at bounding box center [319, 227] width 8 height 8
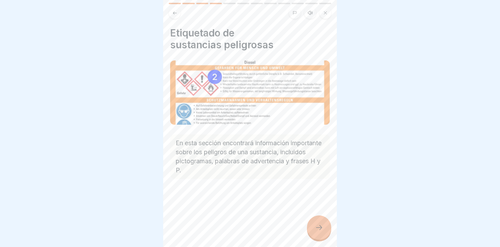
scroll to position [0, 0]
drag, startPoint x: 337, startPoint y: 240, endPoint x: 326, endPoint y: 235, distance: 11.5
click at [326, 235] on body "Manipulación de sustancias peligrosas 12 Steps Spanish Listen 📃 Comprender el m…" at bounding box center [250, 123] width 500 height 247
click at [326, 235] on div at bounding box center [319, 227] width 24 height 24
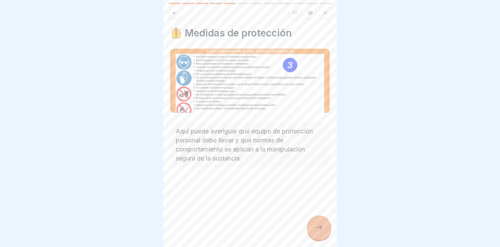
click at [326, 235] on div at bounding box center [319, 227] width 24 height 24
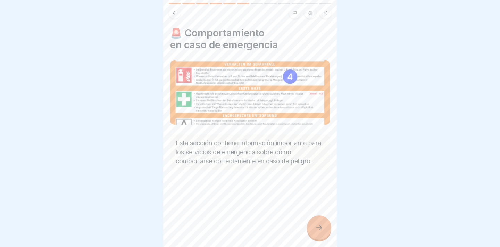
click at [327, 235] on div at bounding box center [319, 227] width 24 height 24
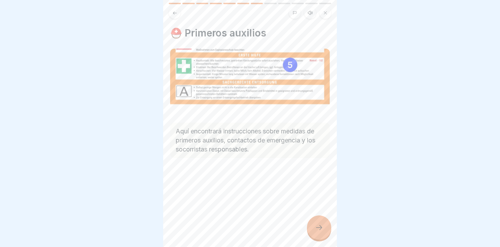
click at [327, 236] on div at bounding box center [319, 227] width 24 height 24
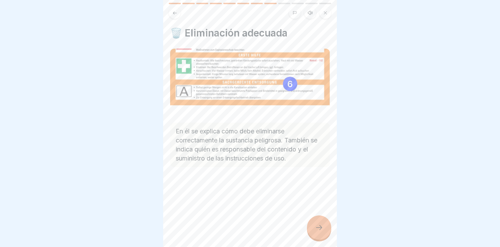
click at [329, 238] on div at bounding box center [319, 227] width 24 height 24
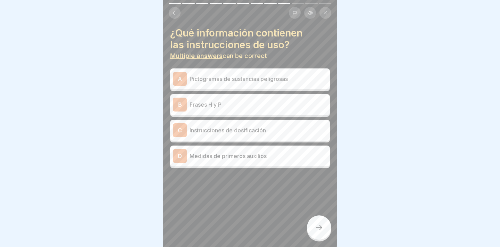
click at [294, 107] on p "Frases H y P" at bounding box center [257, 104] width 137 height 8
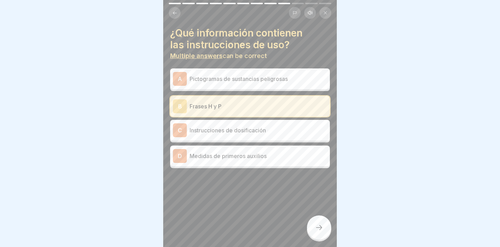
click at [290, 86] on div "A Pictogramas de sustancias peligrosas" at bounding box center [250, 78] width 160 height 21
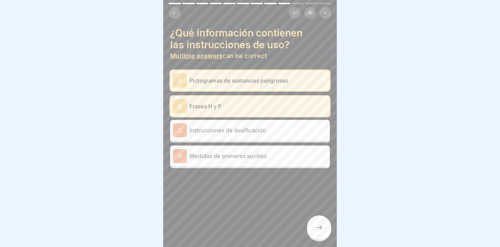
click at [263, 139] on div "C Instrucciones de dosificación" at bounding box center [250, 130] width 160 height 21
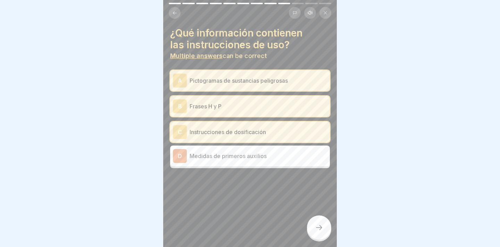
click at [317, 230] on icon at bounding box center [319, 227] width 8 height 8
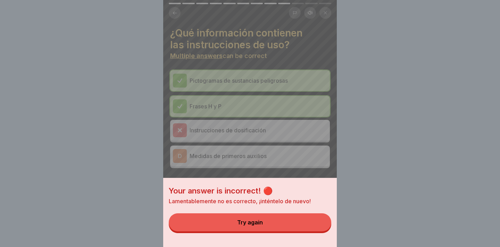
click at [309, 227] on button "Try again" at bounding box center [250, 222] width 162 height 18
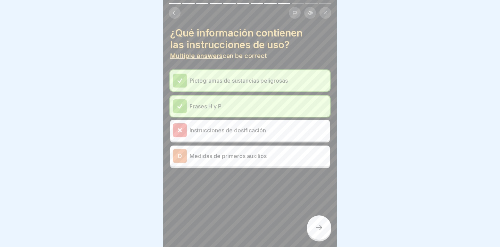
click at [292, 160] on div "D Medidas de primeros auxilios" at bounding box center [250, 156] width 154 height 14
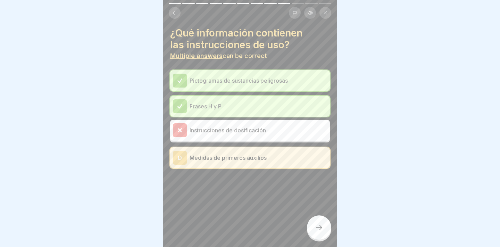
click at [313, 226] on div at bounding box center [319, 227] width 24 height 24
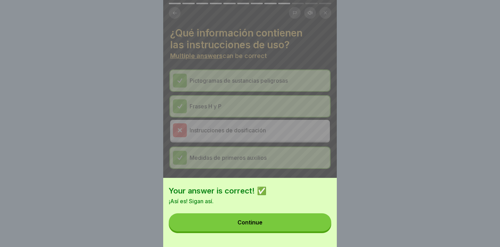
click at [311, 227] on button "Continue" at bounding box center [250, 222] width 162 height 18
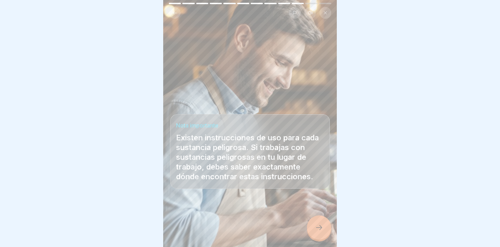
scroll to position [5, 0]
click at [312, 228] on div at bounding box center [319, 227] width 24 height 24
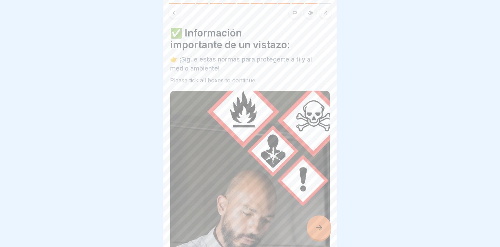
click at [314, 230] on div at bounding box center [319, 227] width 24 height 24
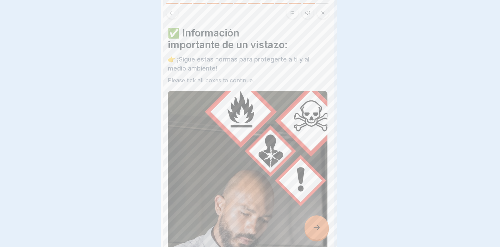
scroll to position [0, 0]
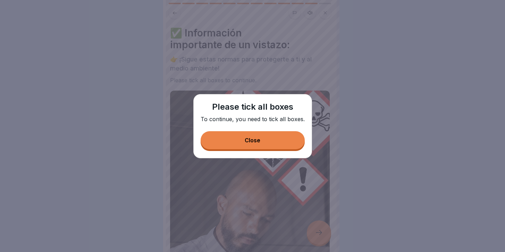
click at [267, 137] on button "Close" at bounding box center [253, 140] width 104 height 18
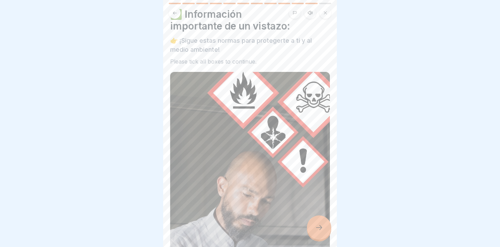
scroll to position [46, 0]
